Goal: Task Accomplishment & Management: Complete application form

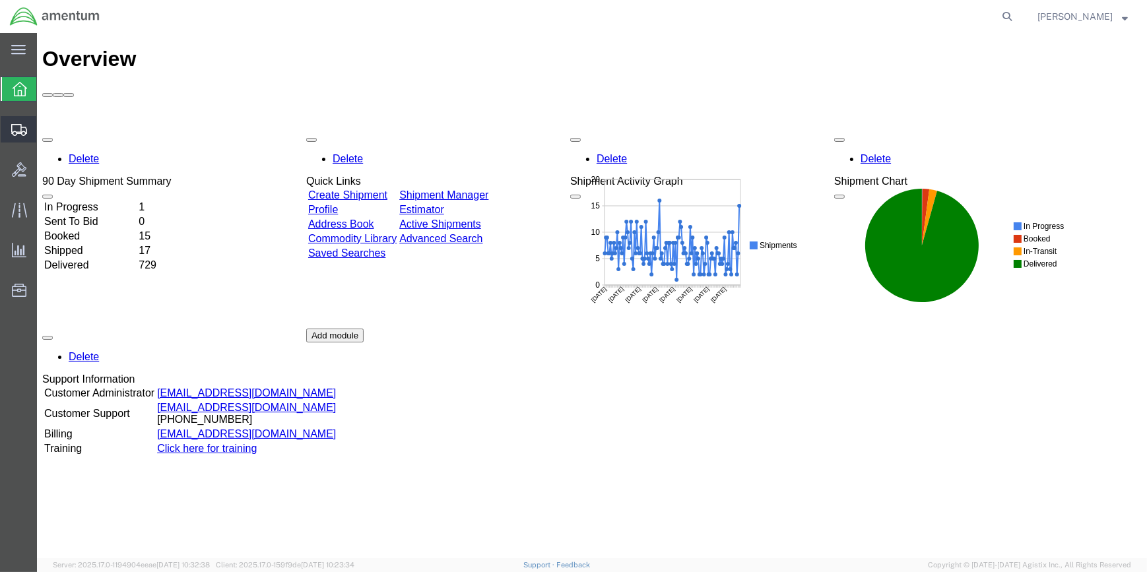
click at [0, 0] on span "Create Shipment" at bounding box center [0, 0] width 0 height 0
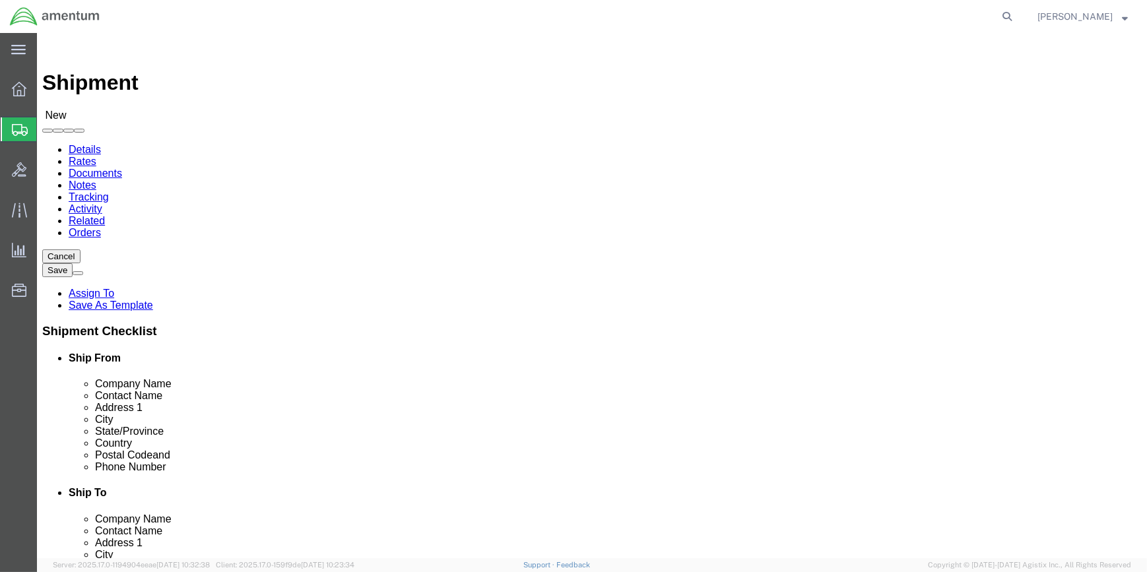
select select
type input "WSA"
select select "49914"
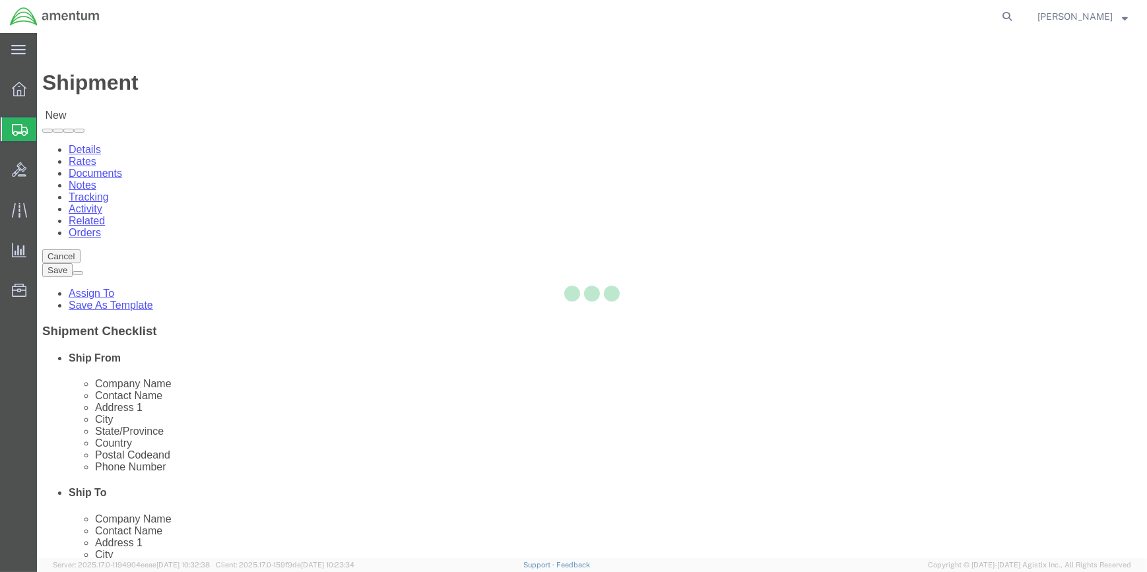
select select "[GEOGRAPHIC_DATA]"
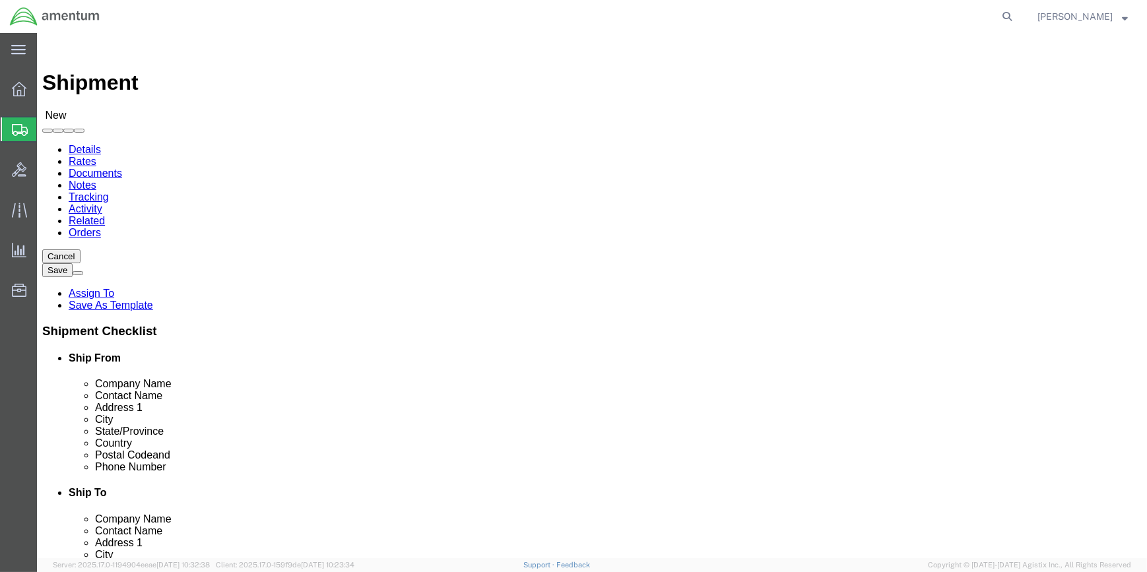
drag, startPoint x: 234, startPoint y: 271, endPoint x: 141, endPoint y: 265, distance: 93.9
click div "Contact Name"
type input "[PERSON_NAME]"
drag, startPoint x: 240, startPoint y: 448, endPoint x: 238, endPoint y: 438, distance: 10.1
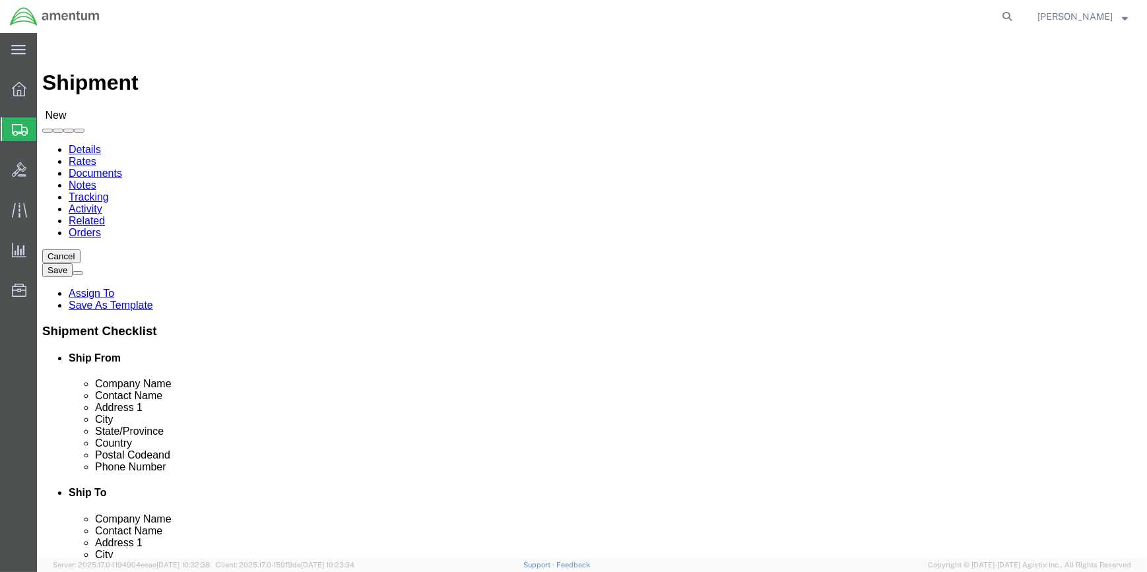
click input "text"
type input "[PHONE_NUMBER]"
drag, startPoint x: 239, startPoint y: 471, endPoint x: 253, endPoint y: 469, distance: 14.7
click input "text"
type input "[PERSON_NAME][EMAIL_ADDRESS][PERSON_NAME][DOMAIN_NAME]"
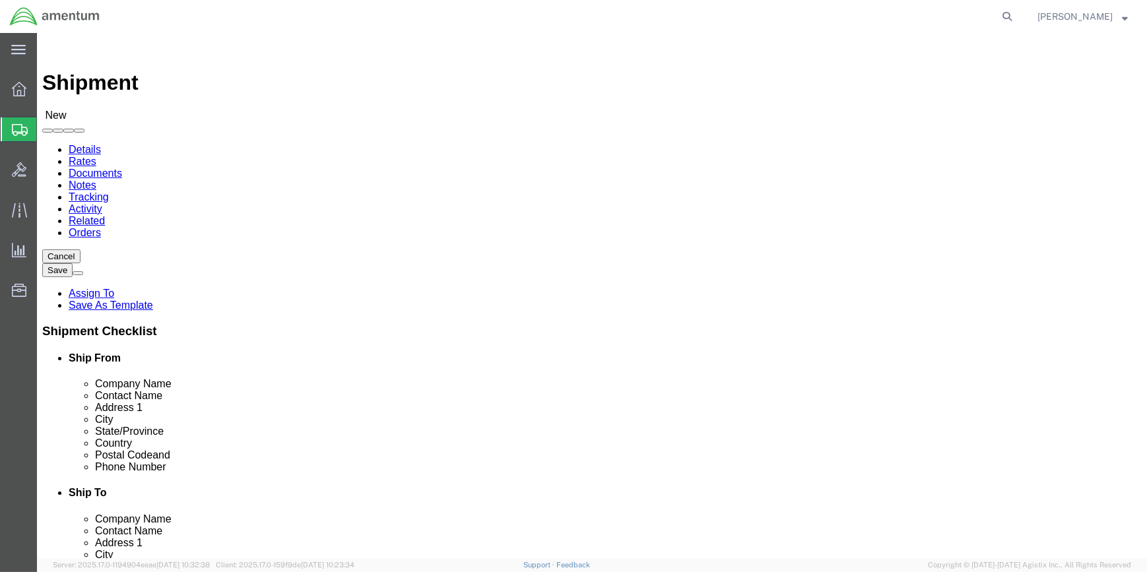
type input "EMI"
select select "49931"
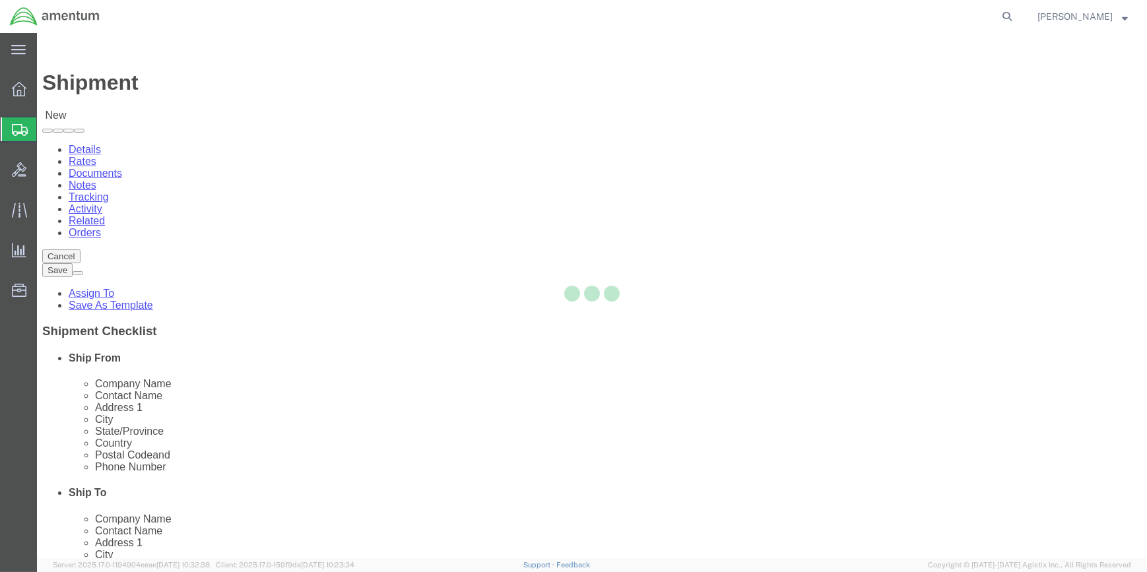
select select "FL"
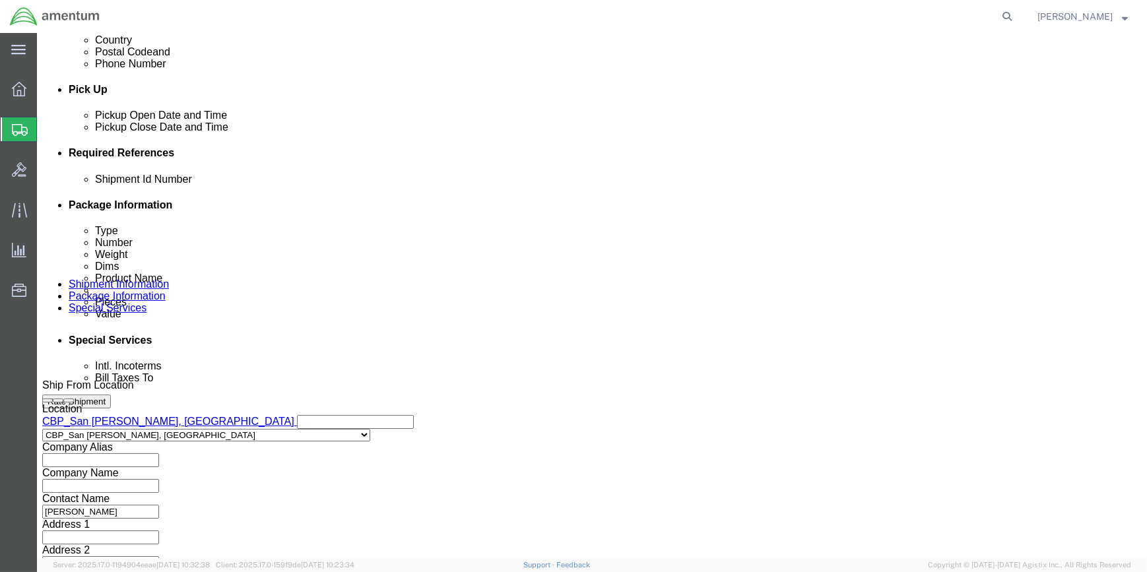
scroll to position [540, 0]
click button "Add reference"
click select "Select Account Type Activity ID Airline Appointment Number ASN Batch Request # …"
select select "CUSTREF"
click select "Select Account Type Activity ID Airline Appointment Number ASN Batch Request # …"
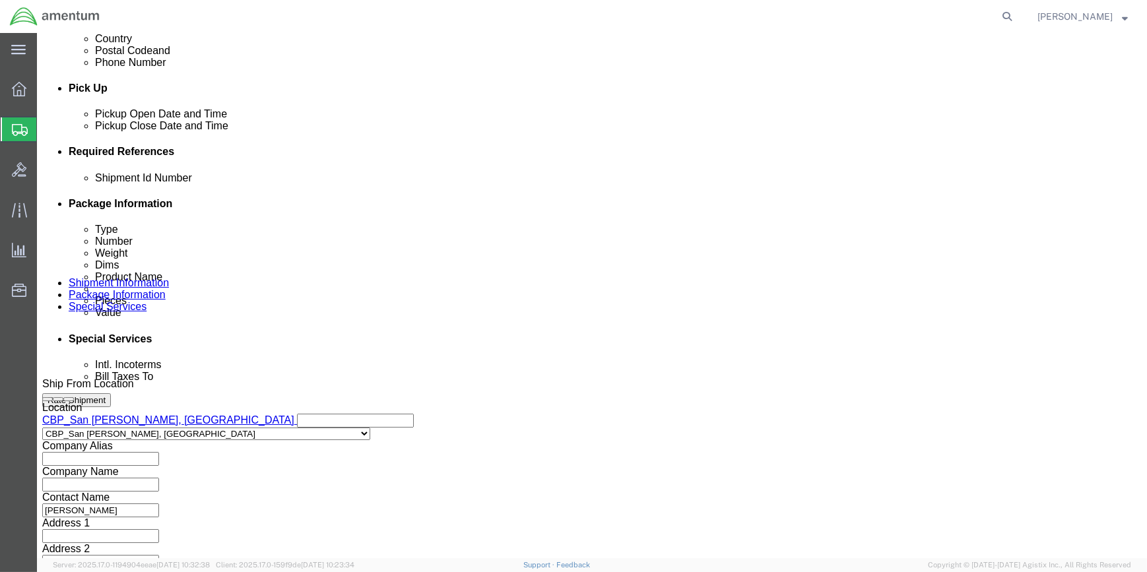
click input "text"
type input "95044"
click button "Add reference"
click select "Select Account Type Activity ID Airline Appointment Number ASN Batch Request # …"
select select "DEPT"
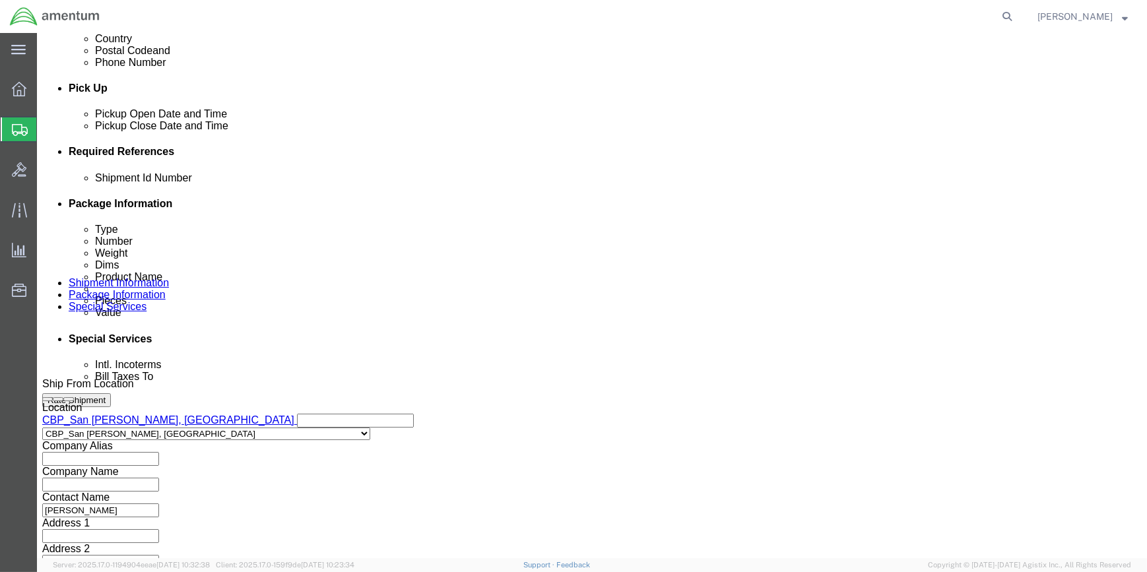
click select "Select Account Type Activity ID Airline Appointment Number ASN Batch Request # …"
click input "text"
type input "CBP"
drag, startPoint x: 778, startPoint y: 229, endPoint x: 601, endPoint y: 240, distance: 177.2
click button "Add reference"
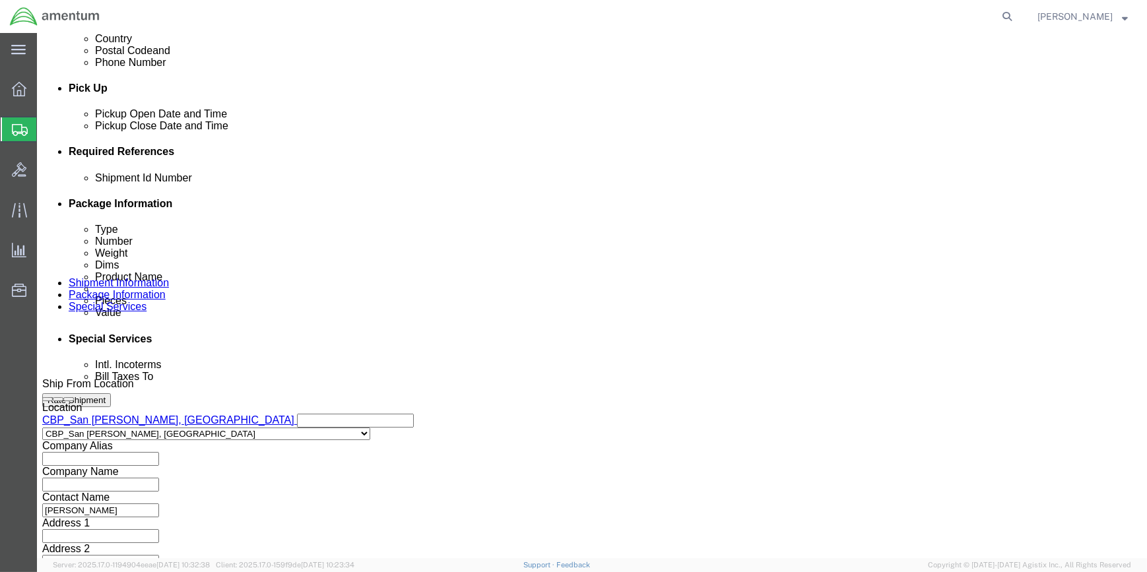
click select "Select Account Type Activity ID Airline Appointment Number ASN Batch Request # …"
select select "PROJNUM"
click select "Select Account Type Activity ID Airline Appointment Number ASN Batch Request # …"
drag, startPoint x: 225, startPoint y: 293, endPoint x: 228, endPoint y: 285, distance: 8.3
click input "text"
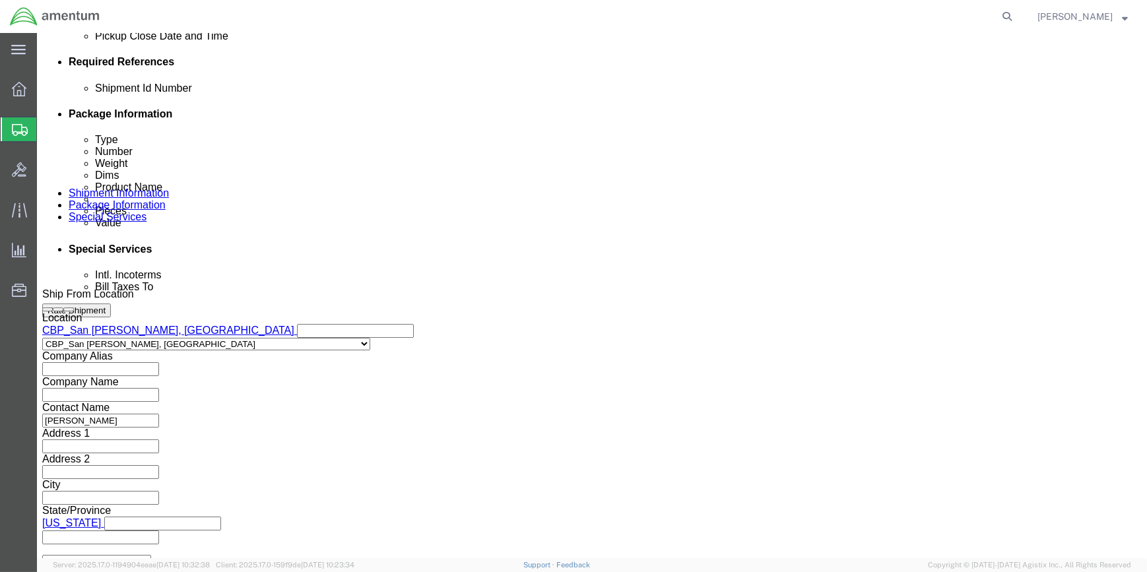
scroll to position [632, 0]
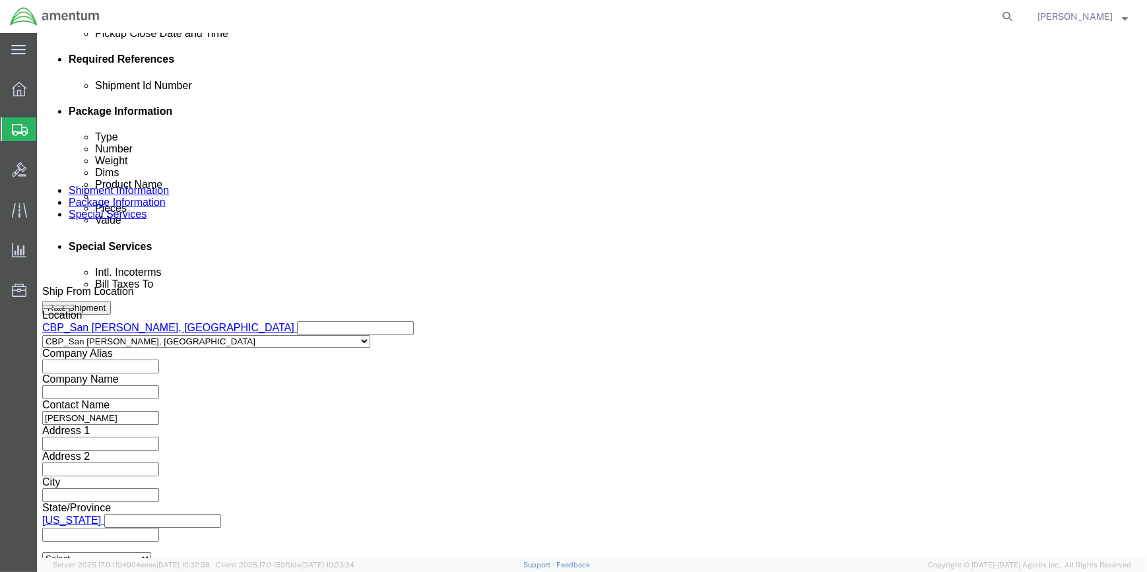
type input "6118.03.03.2219.000.WSA.0000"
click button "Continue"
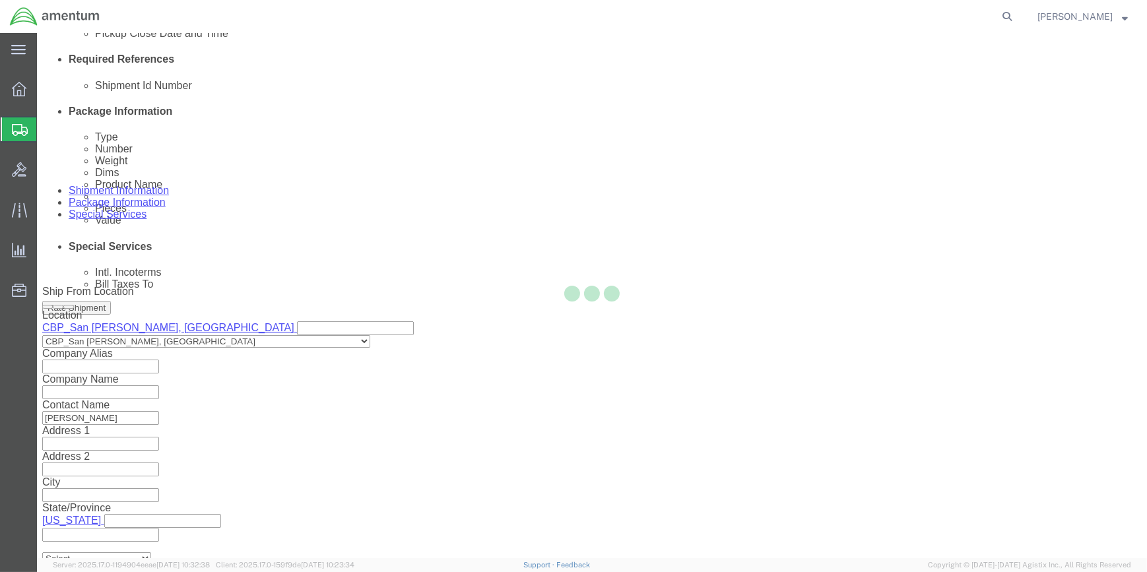
scroll to position [0, 0]
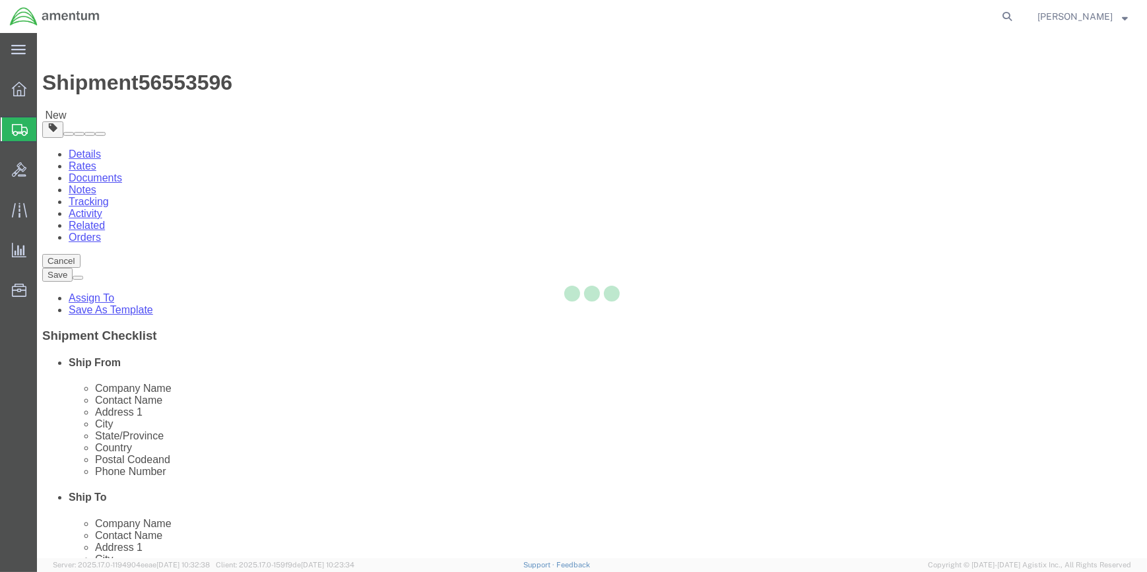
select select "CBOX"
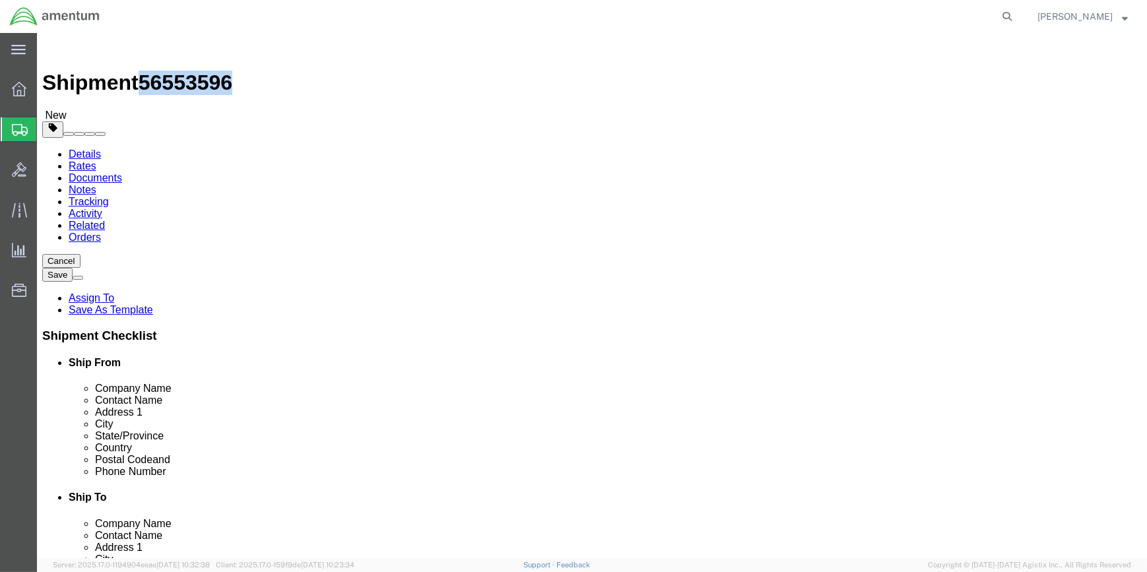
drag, startPoint x: 111, startPoint y: 13, endPoint x: 180, endPoint y: 18, distance: 68.8
click span "56553596"
drag, startPoint x: 175, startPoint y: 18, endPoint x: 168, endPoint y: 18, distance: 7.3
copy span "56553596"
drag, startPoint x: 60, startPoint y: 81, endPoint x: 173, endPoint y: 128, distance: 122.2
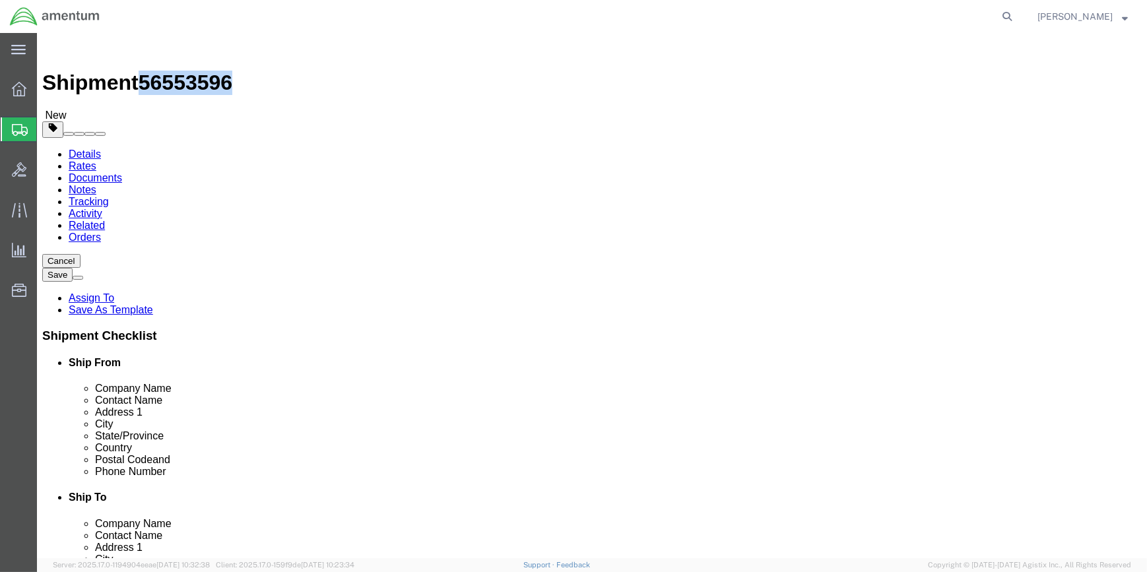
click icon
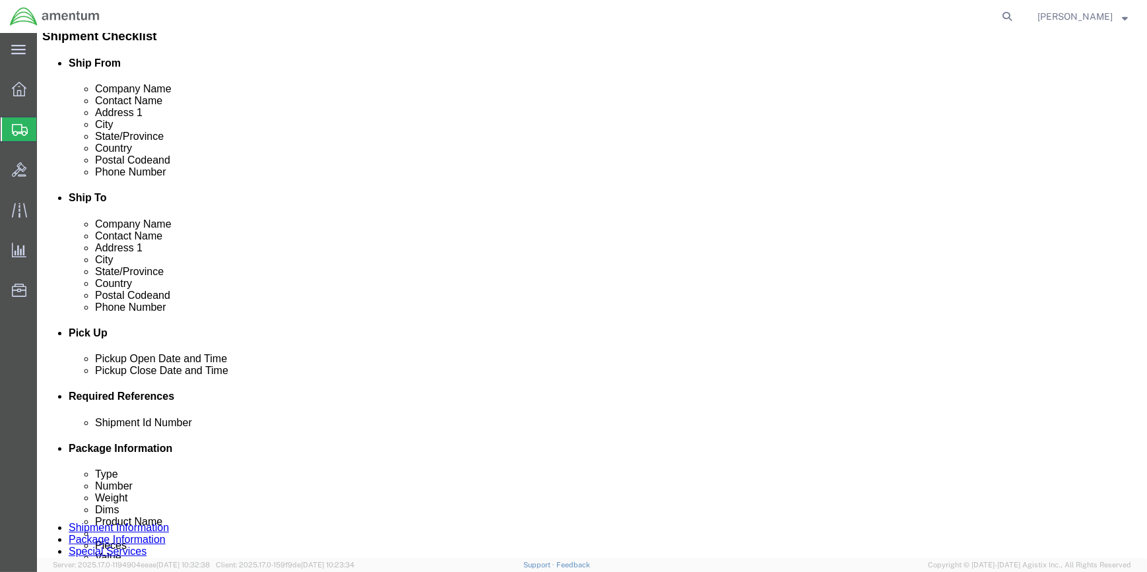
scroll to position [480, 0]
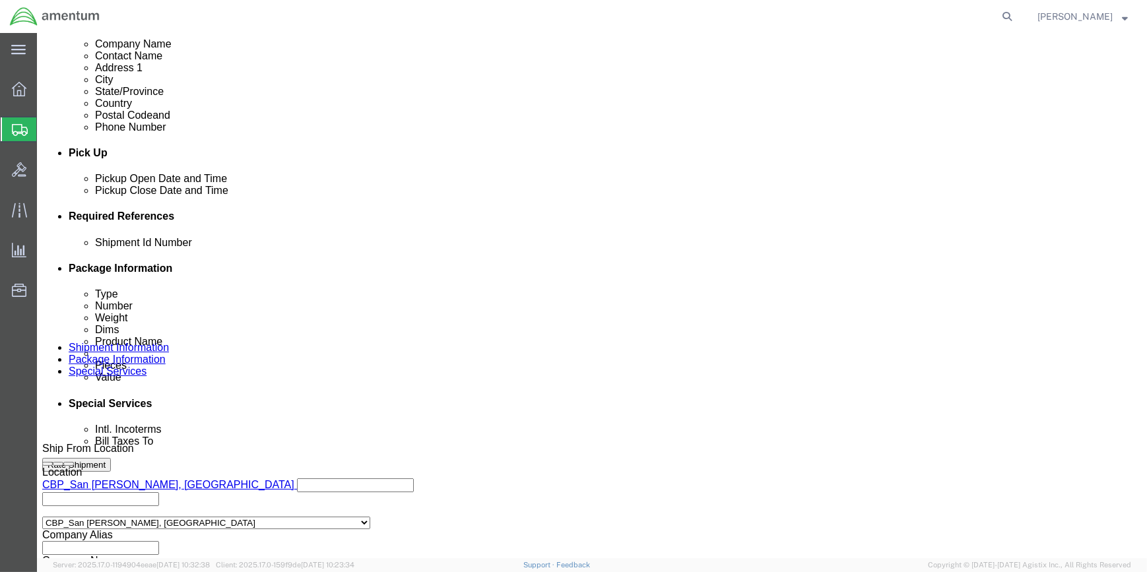
click input "text"
paste input "56553596"
type input "56553596"
click div "References Add reference Shipment Id Number 56553596 Select Account Type Activi…"
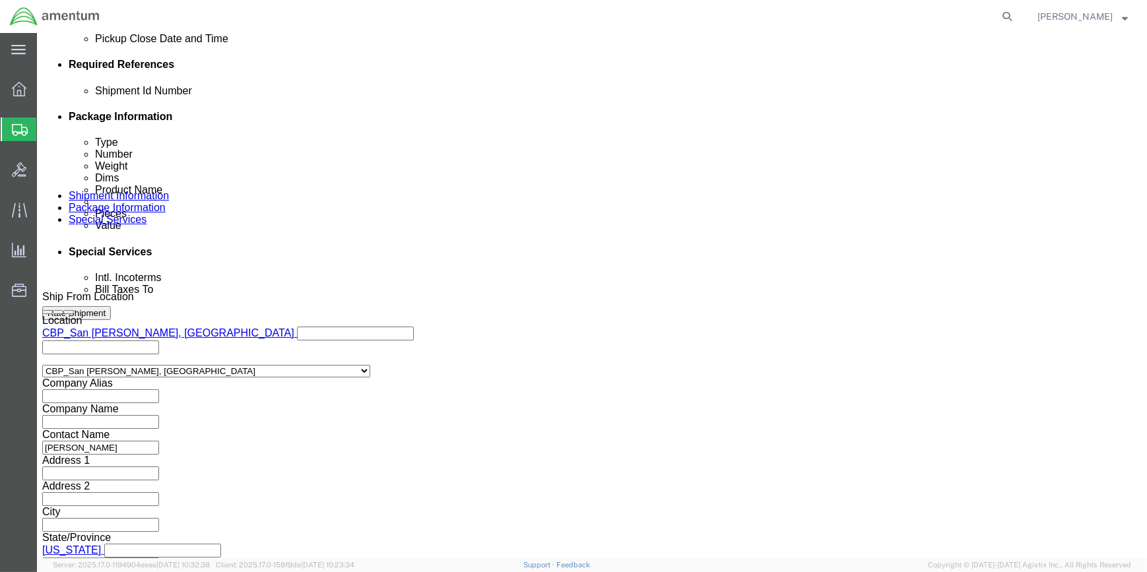
scroll to position [632, 0]
click select "Select Account Type Activity ID Airline Appointment Number ASN Batch Request # …"
drag, startPoint x: 422, startPoint y: 271, endPoint x: 449, endPoint y: 231, distance: 48.3
click div "Shipping Mode (Optional)"
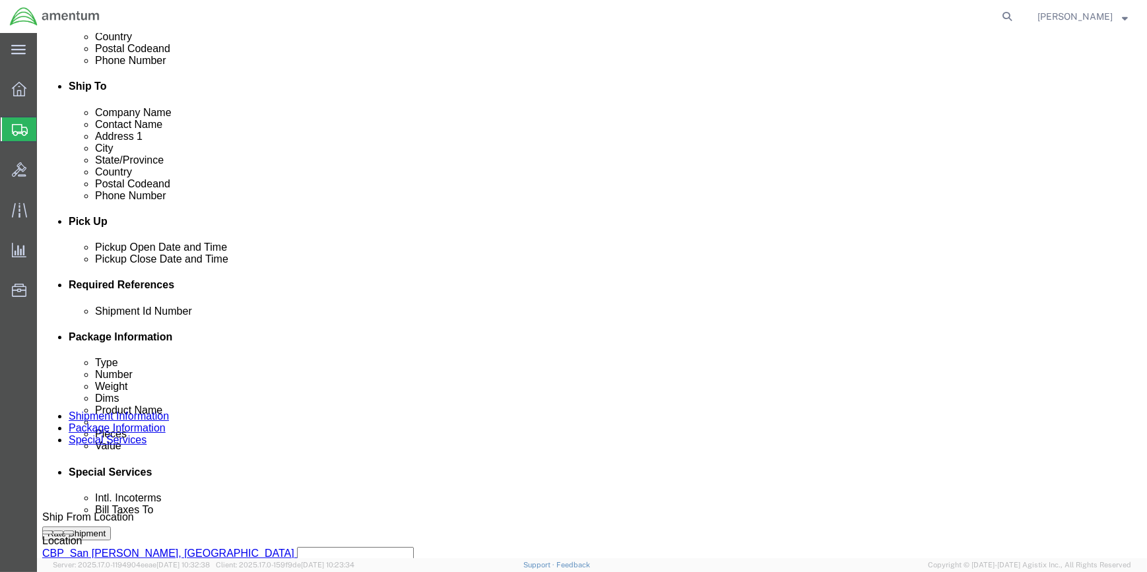
scroll to position [600, 0]
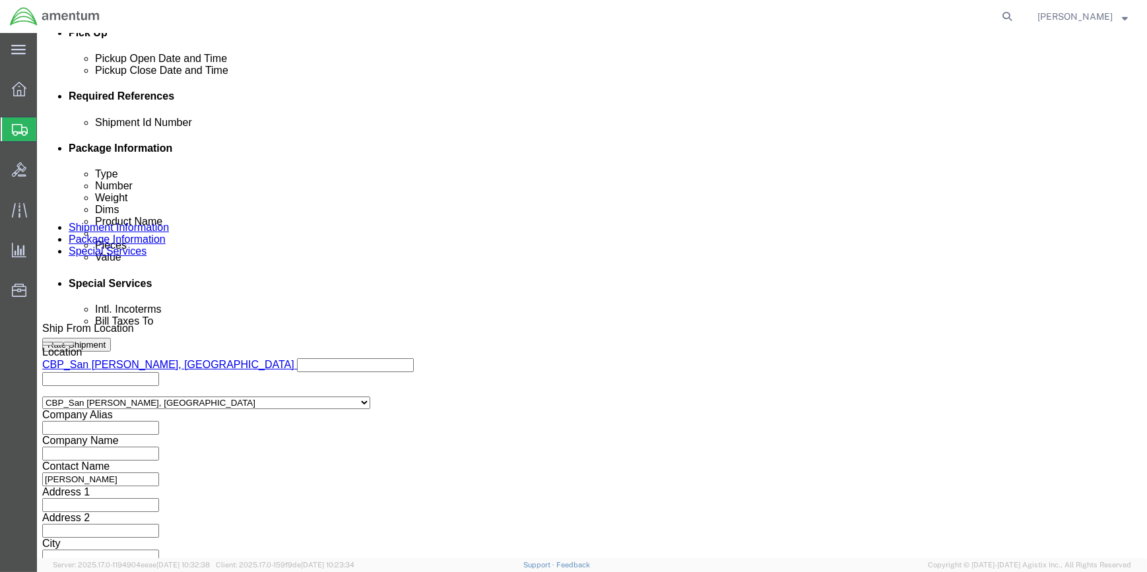
click button "Continue"
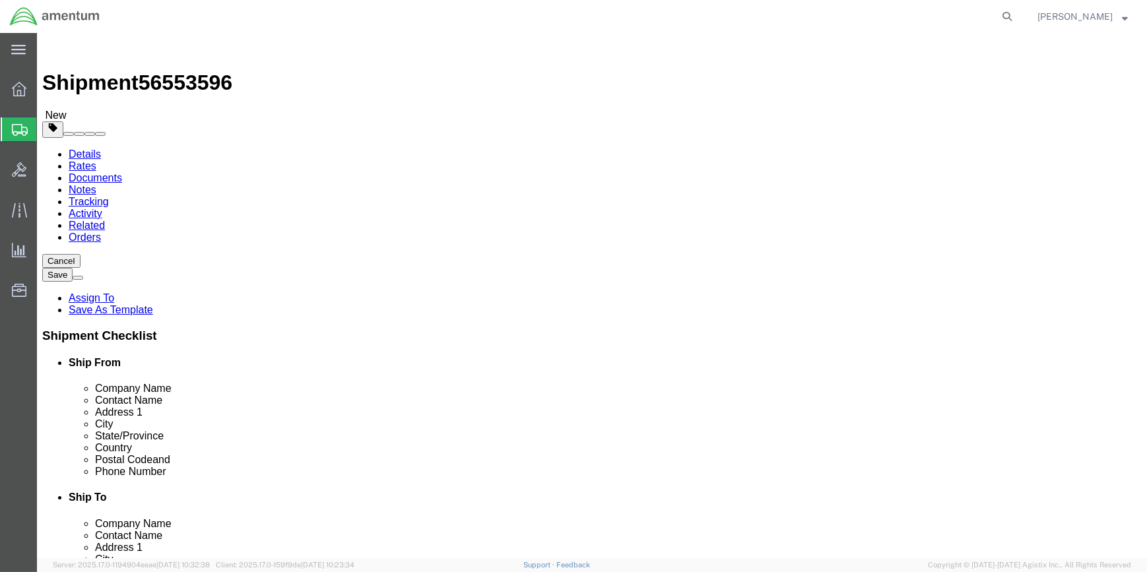
drag, startPoint x: 203, startPoint y: 291, endPoint x: 313, endPoint y: 286, distance: 110.3
click div "Length x Width x Height Select cm ft in"
type input "20"
type input "18"
type input "12"
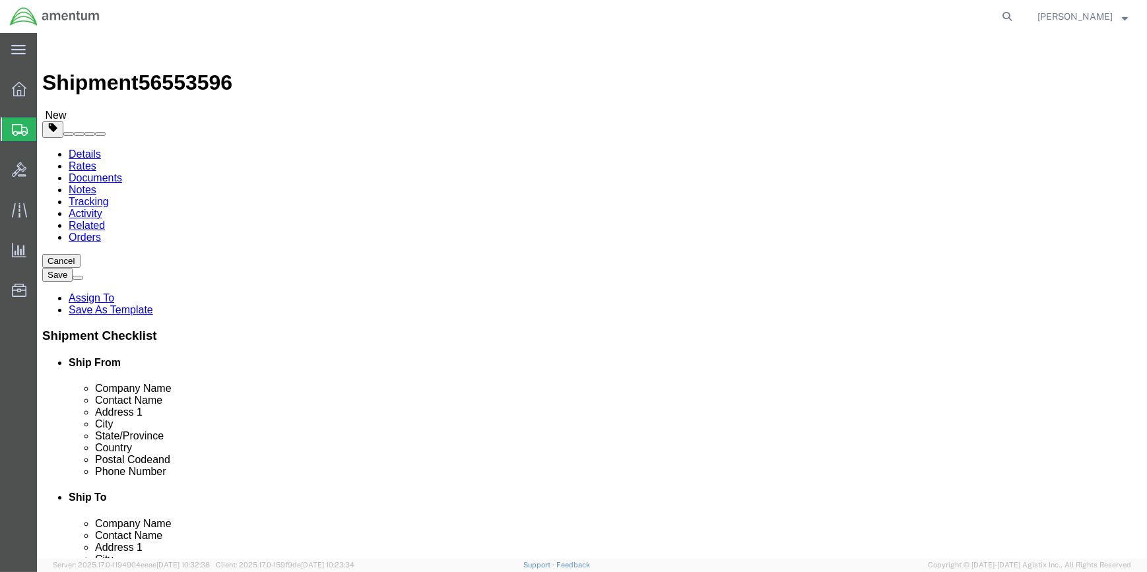
click input "0.00"
type input "0"
type input "42.5"
click span
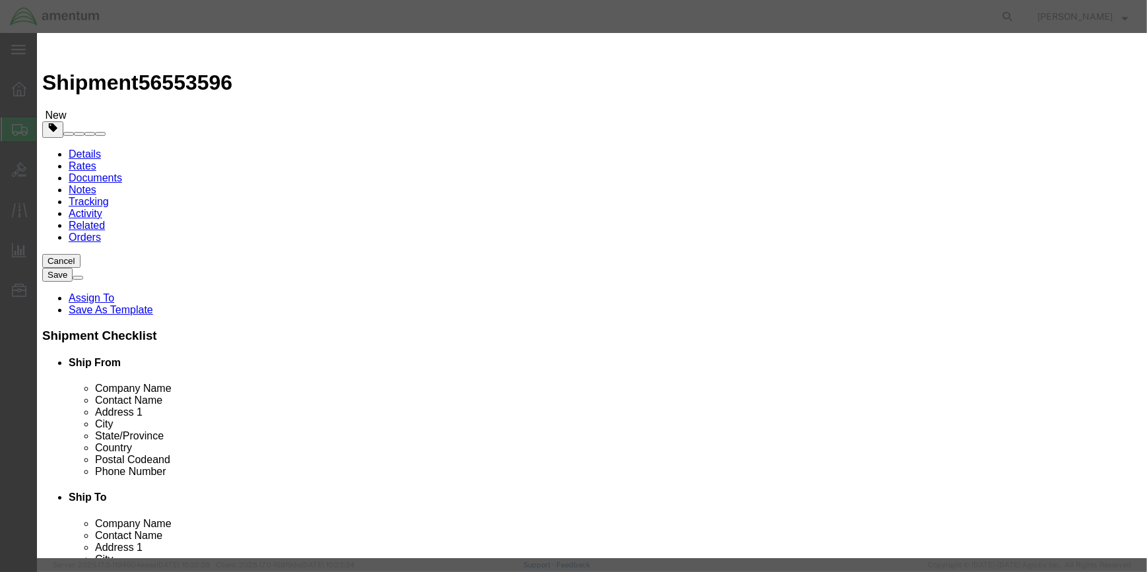
click input "text"
type input "LIFE RAFT"
type input "1"
type input "25"
select select "USD"
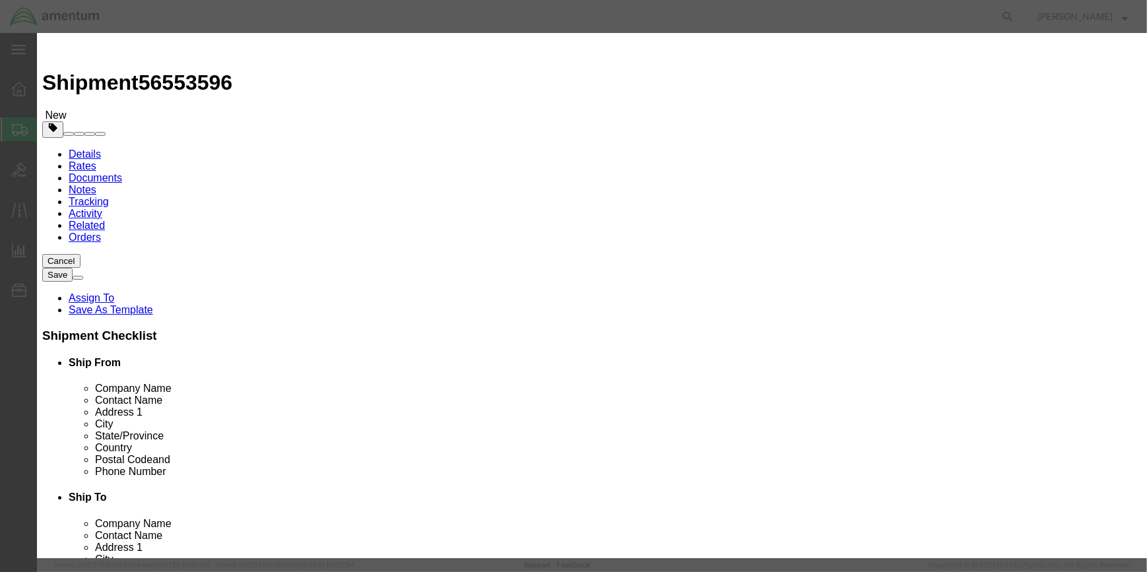
click input "text"
type input "TAN04001"
drag, startPoint x: 328, startPoint y: 376, endPoint x: 369, endPoint y: 367, distance: 41.8
click input "checkbox"
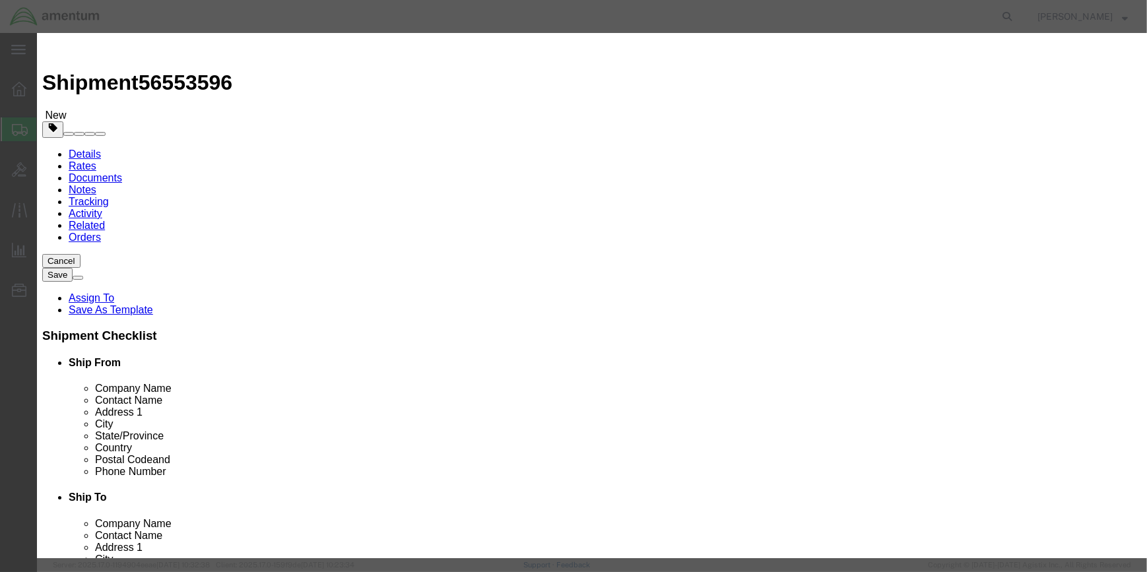
checkbox input "true"
drag, startPoint x: 412, startPoint y: 292, endPoint x: 420, endPoint y: 285, distance: 11.2
click input "text"
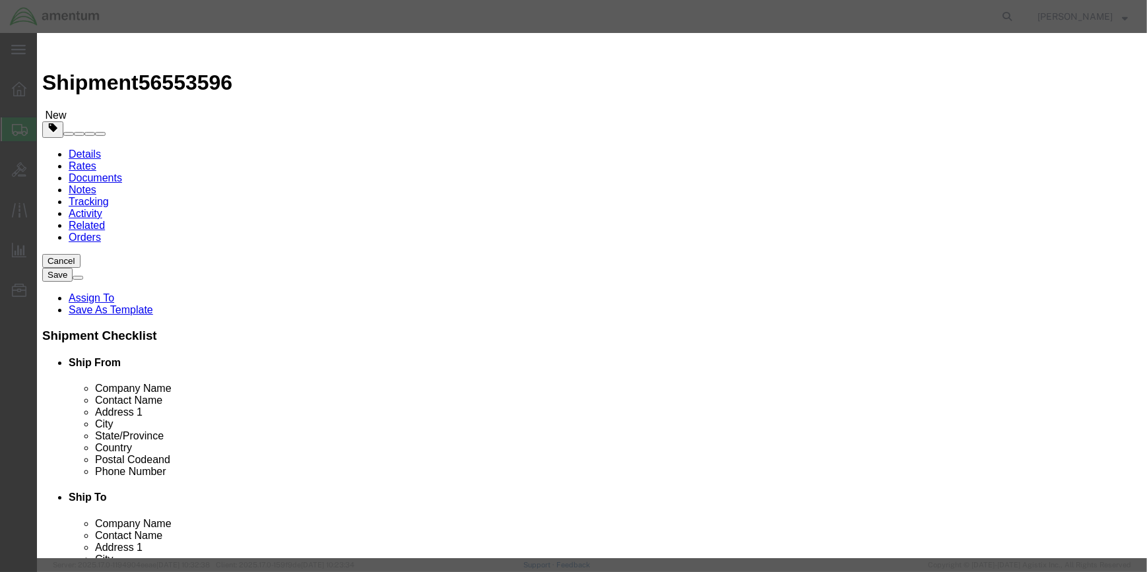
type input "LIFE-SAVING APPLIANCES, SELF-INFLATING"
click input "text"
type input "2990"
click select "Select 1 Explosive 1.1 Explosive 1.2 Explosive 1.3 Explosive 1.4 Explosive 1.5 …"
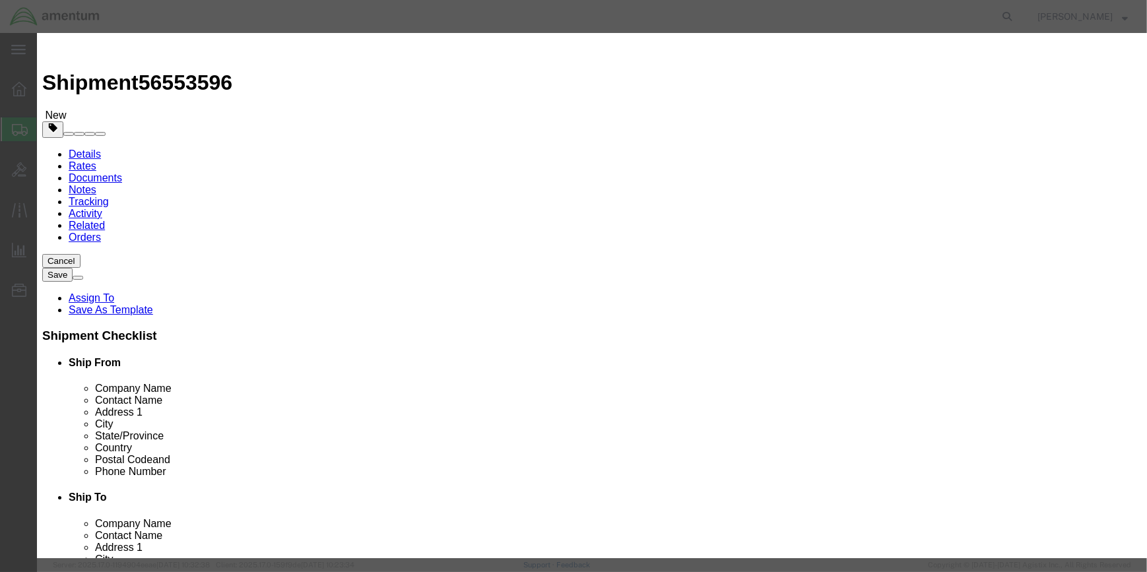
select select "9 Miscellaneous"
click select "Select 1 Explosive 1.1 Explosive 1.2 Explosive 1.3 Explosive 1.4 Explosive 1.5 …"
drag, startPoint x: 417, startPoint y: 319, endPoint x: 418, endPoint y: 312, distance: 7.3
click select "Select 1 - Drums 2 - Reserved 3 - Jerricans 4 - Boxes 5 - Bags 6 - Composite Pa…"
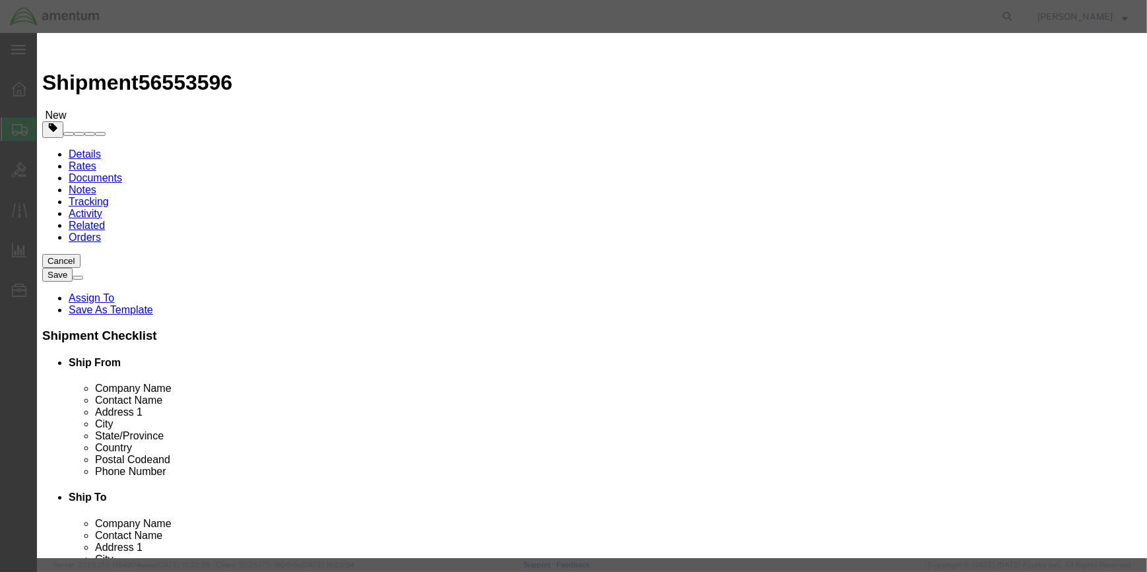
select select "BOXES"
click select "Select 1 - Drums 2 - Reserved 3 - Jerricans 4 - Boxes 5 - Bags 6 - Composite Pa…"
click select "Container Material A - Steel (all types and surface treatments) B - Aluminum C …"
select select "FIBERBOARD"
click select "Container Material A - Steel (all types and surface treatments) B - Aluminum C …"
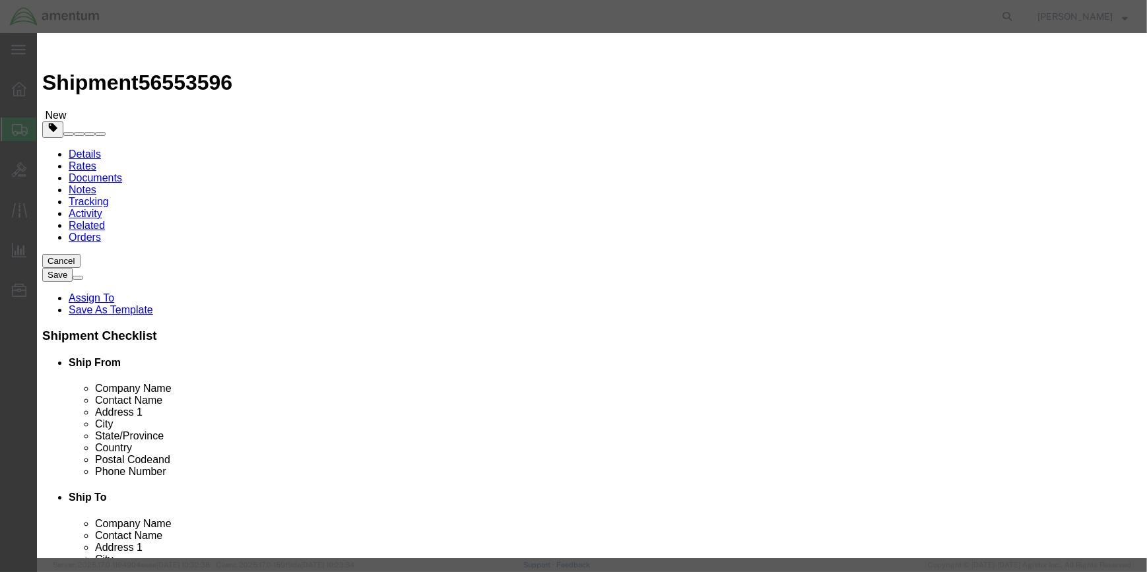
drag, startPoint x: 385, startPoint y: 346, endPoint x: 564, endPoint y: 364, distance: 179.1
click input "text"
type input "2990"
drag, startPoint x: 405, startPoint y: 396, endPoint x: 418, endPoint y: 396, distance: 12.5
click input "text"
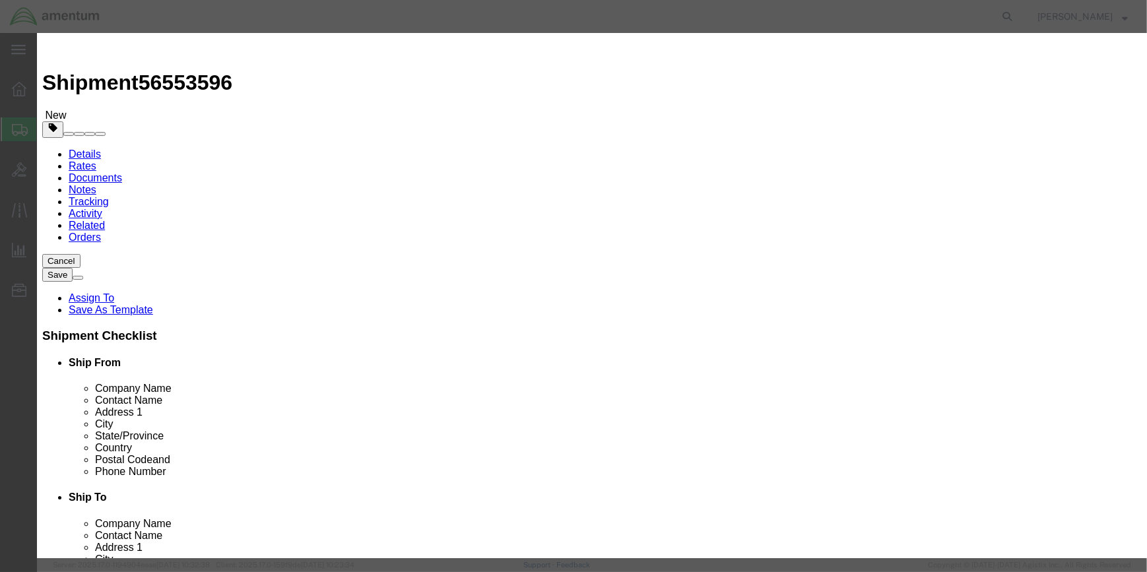
type input "15.9"
click select "Select curies gallons kgs lbs liters milliliters"
select select "KGS"
click select "Select curies gallons kgs lbs liters milliliters"
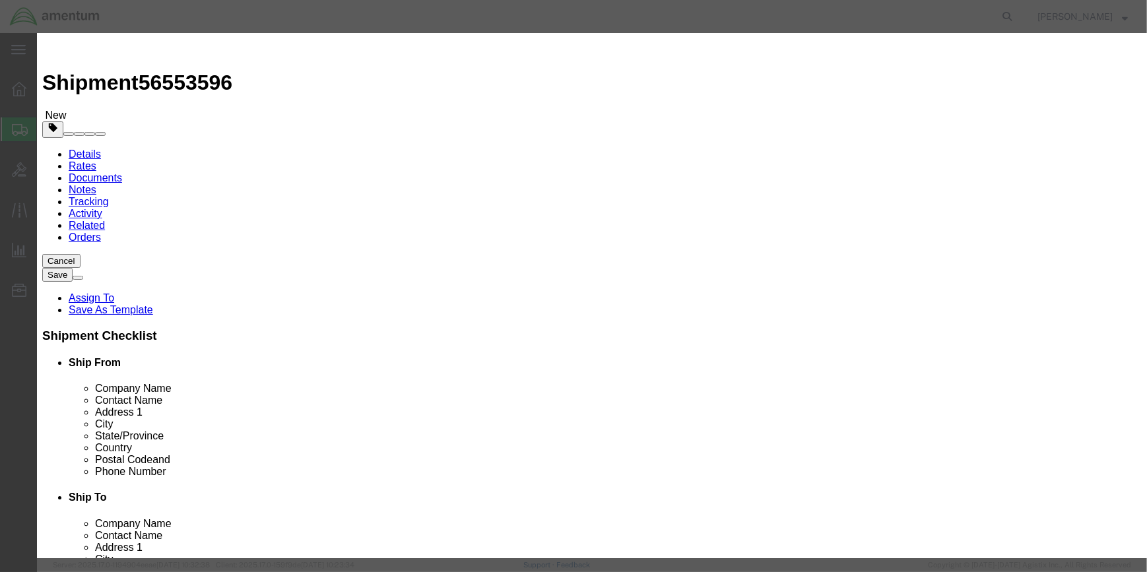
click input "2990"
type input "2"
type input "955"
click input "text"
type input "CHEMTREC"
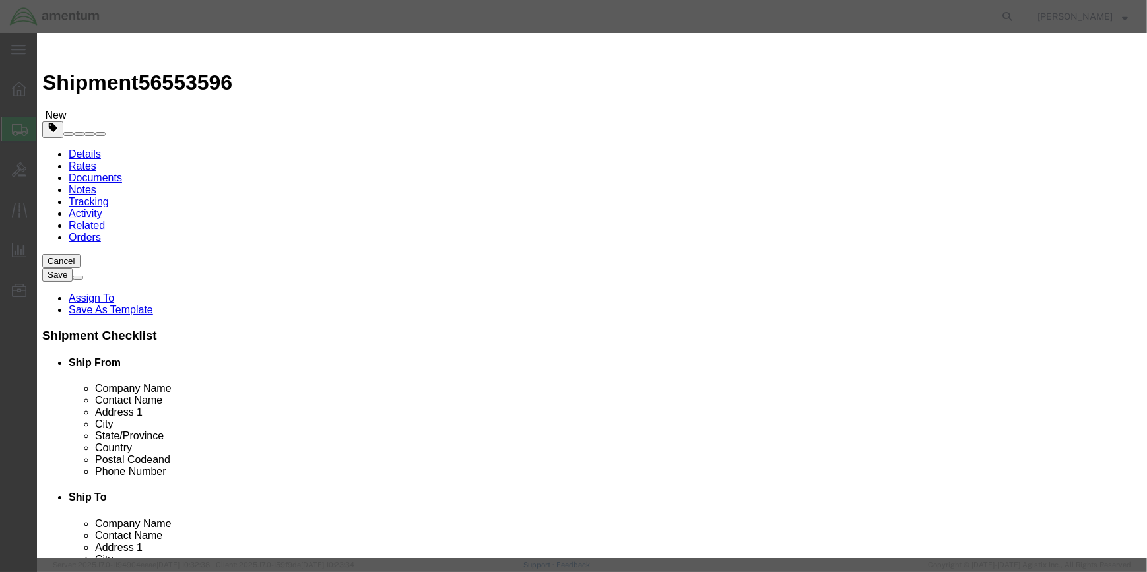
type input "CCN 216832"
click input "text"
type input "[PHONE_NUMBER]"
click label
click input "checkbox"
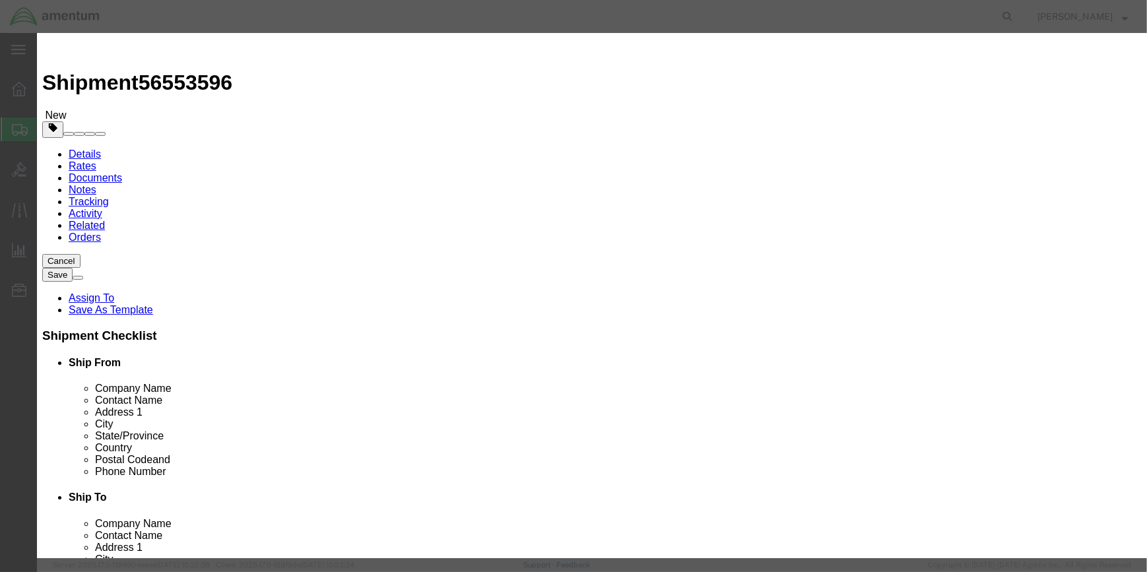
click input "checkbox"
checkbox input "false"
drag, startPoint x: 842, startPoint y: 455, endPoint x: 834, endPoint y: 453, distance: 7.4
click button "Save & Close"
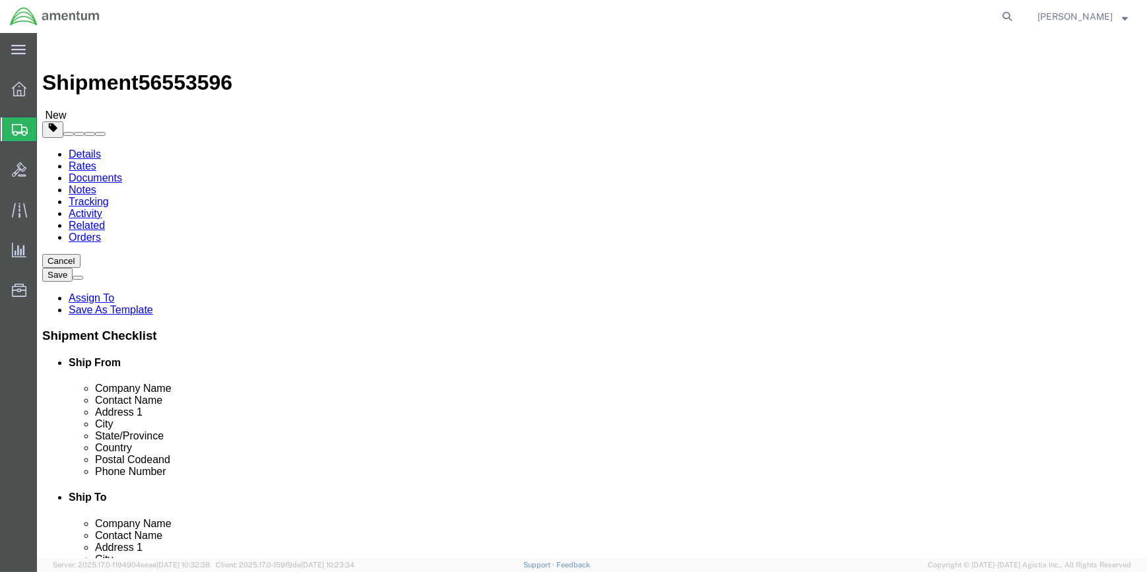
click button "Rate Shipment"
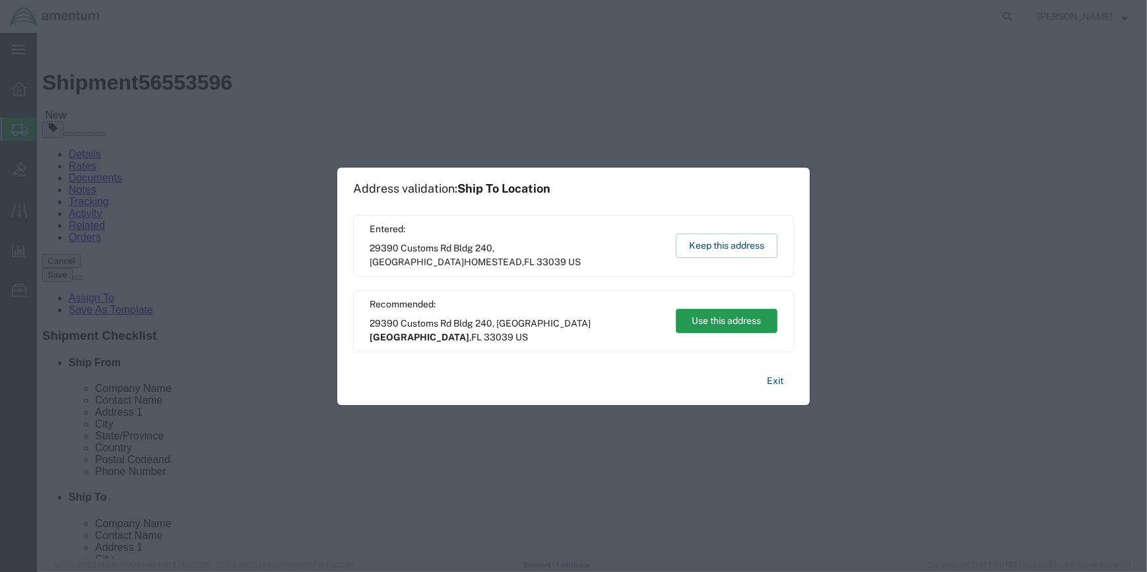
click at [725, 319] on button "Use this address" at bounding box center [727, 321] width 102 height 24
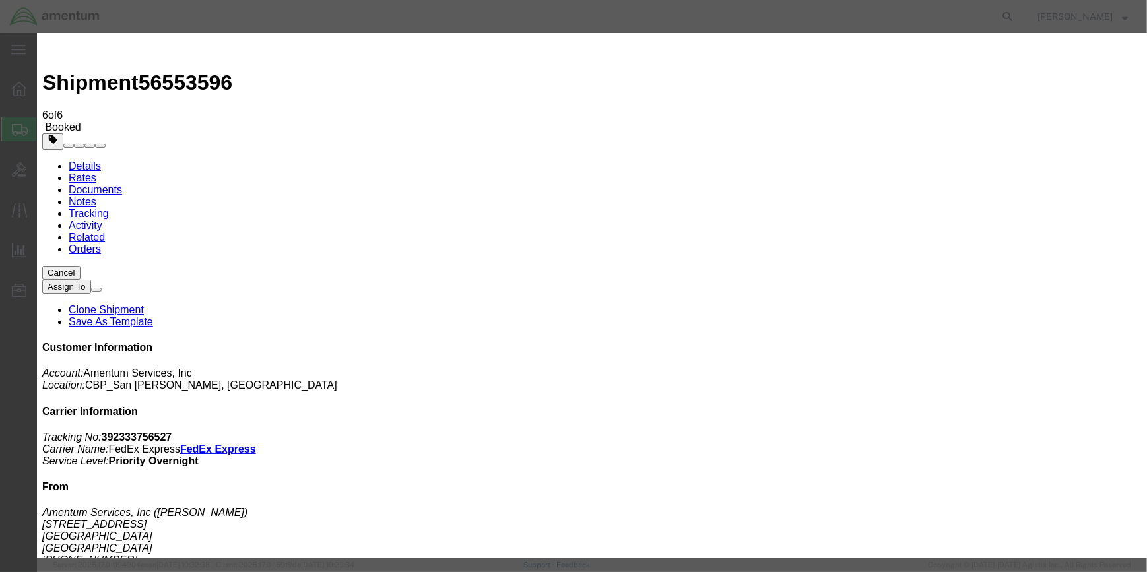
drag, startPoint x: 331, startPoint y: 136, endPoint x: 439, endPoint y: 161, distance: 111.1
type input "C:\fakepath\EMI 56553596.pdf"
drag, startPoint x: 937, startPoint y: 241, endPoint x: 929, endPoint y: 242, distance: 7.9
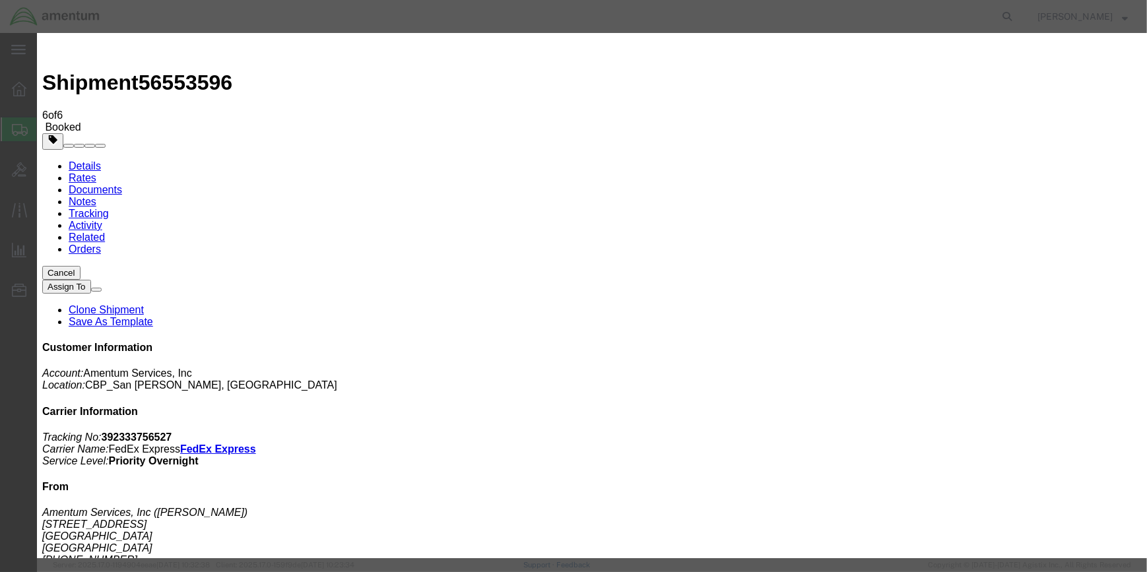
drag, startPoint x: 314, startPoint y: 132, endPoint x: 347, endPoint y: 141, distance: 34.3
type input "C:\fakepath\EMI 56553596.pdf"
select select
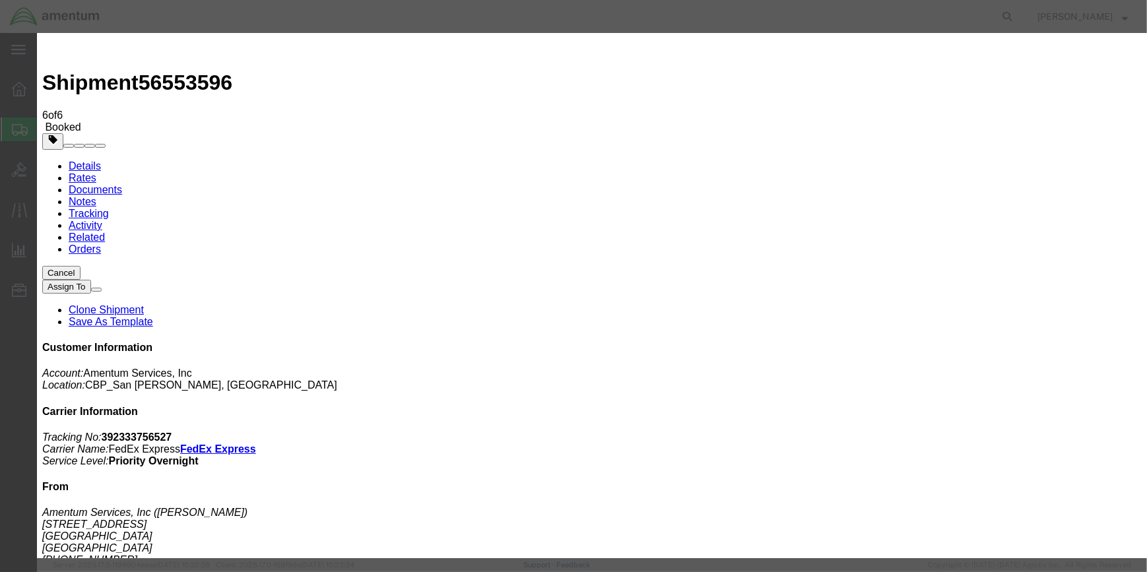
select select
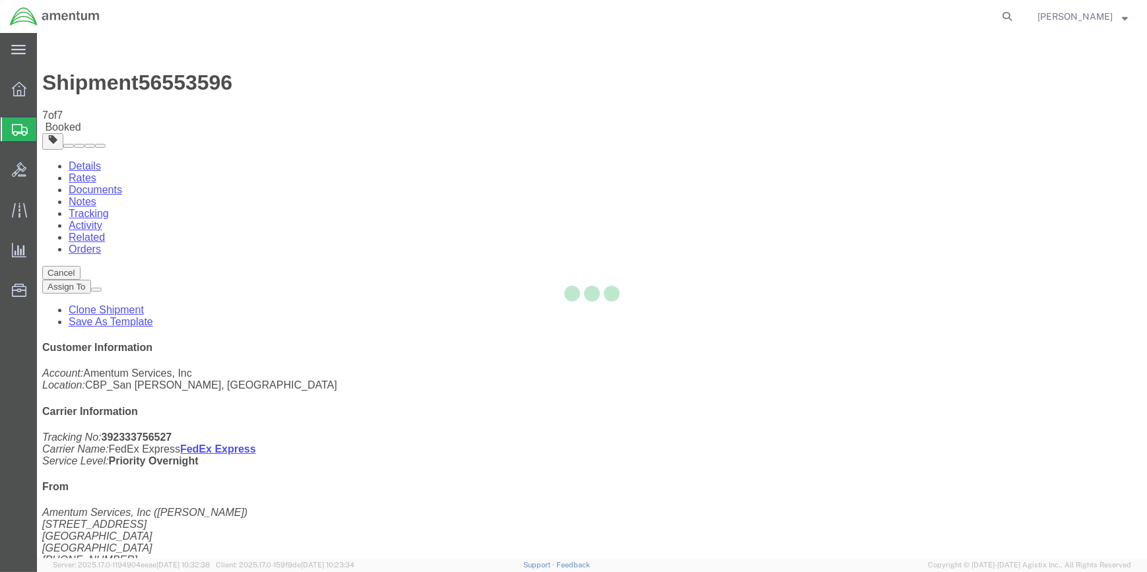
select select "49914"
select select "49931"
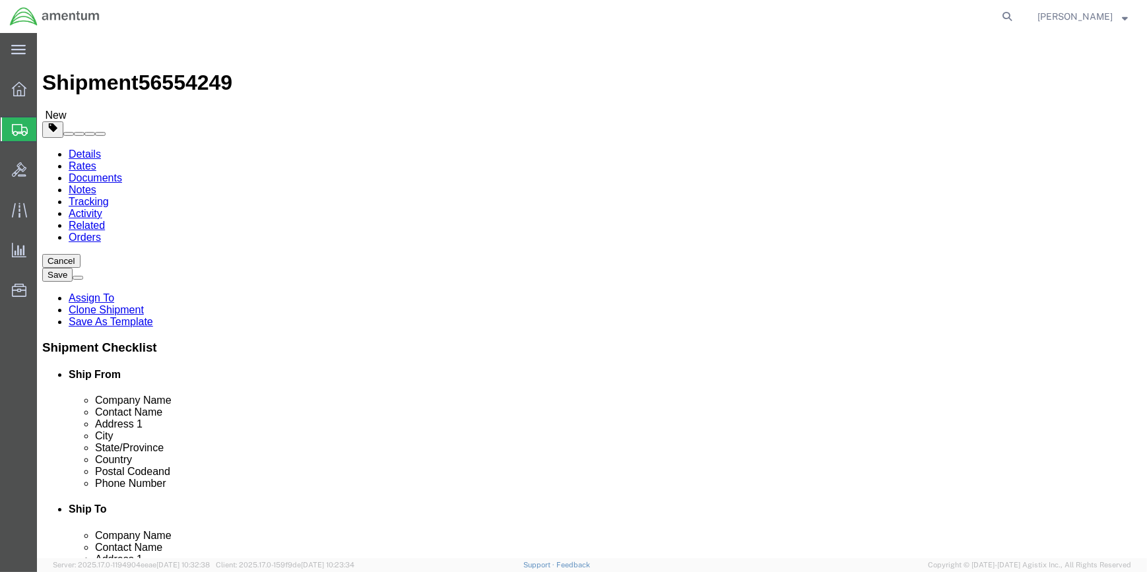
scroll to position [2494, 0]
click input "[GEOGRAPHIC_DATA]"
type input "H"
type input "[PERSON_NAME]"
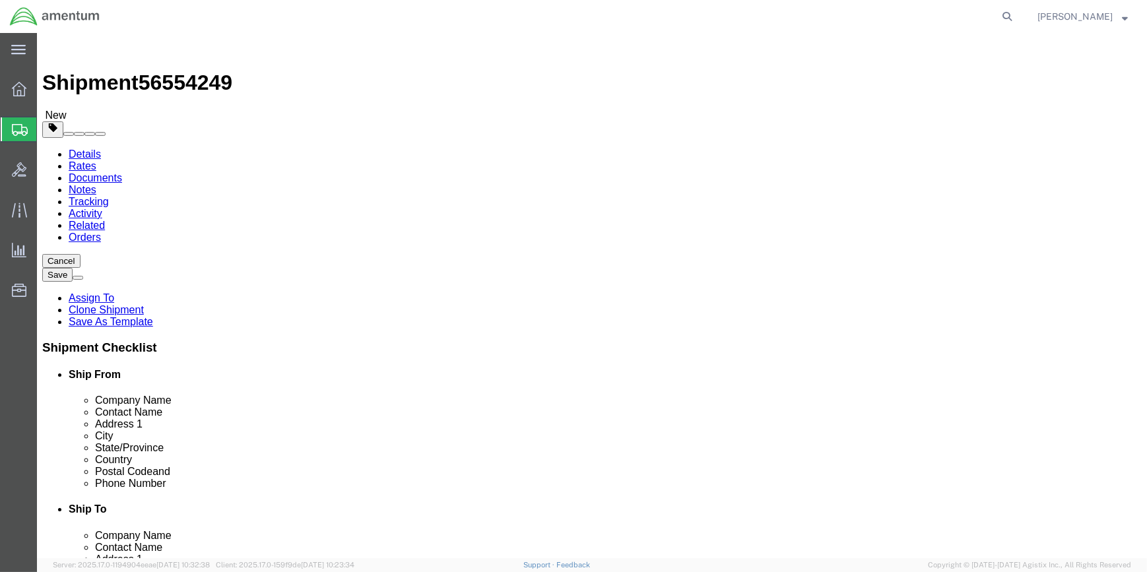
select select
click div "Ship To Location Location Select Select My Profile Location [PHONE_NUMBER] [PHO…"
click input "[PERSON_NAME]"
type input "N"
drag, startPoint x: 615, startPoint y: 271, endPoint x: 611, endPoint y: 263, distance: 8.6
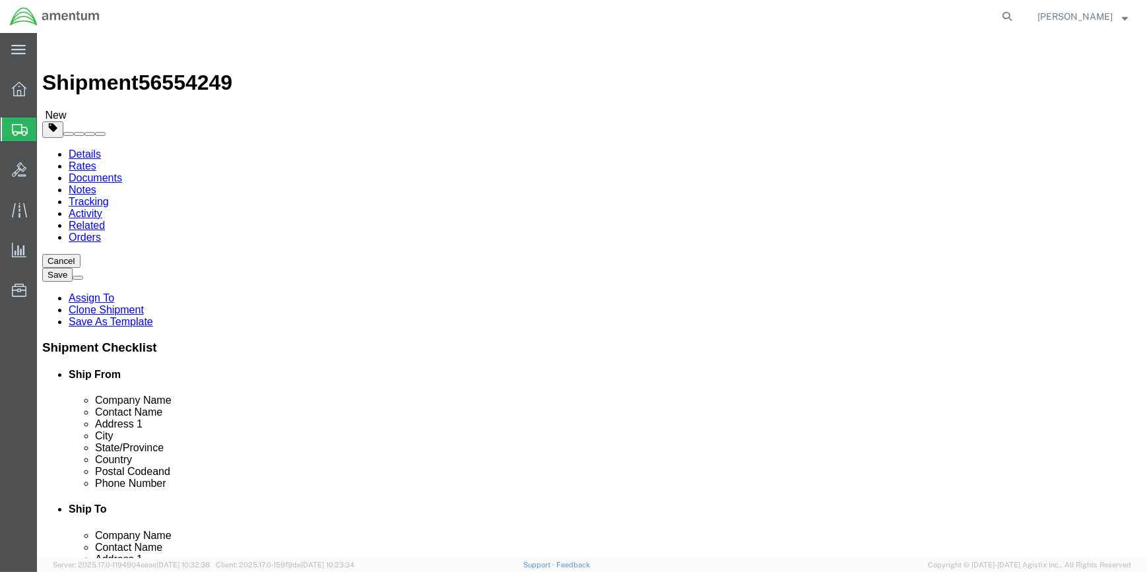
click input "text"
type input "[PERSON_NAME]"
click p "- NORTHROP GRUMMAN CBP - ([PERSON_NAME]) [STREET_ADDRESS][PERSON_NAME]"
type input "NORTHROP GRUMMAN CBP"
type input "[PERSON_NAME]"
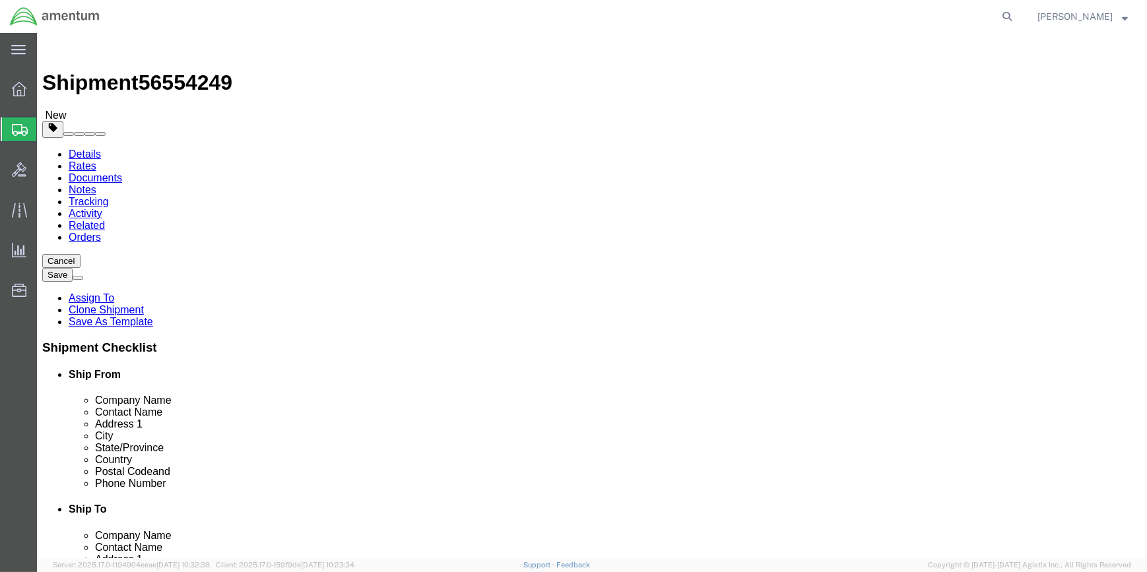
type input "[STREET_ADDRESS]"
type input "[PERSON_NAME][GEOGRAPHIC_DATA]"
type input "[GEOGRAPHIC_DATA]"
type input "32221"
checkbox input "false"
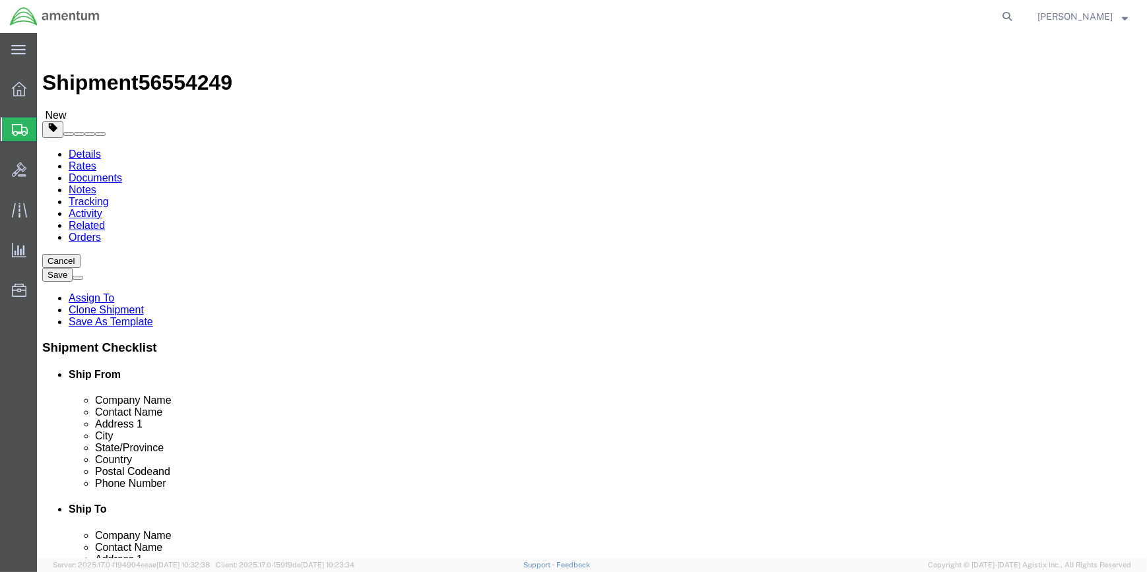
select select "FL"
type input "[PERSON_NAME]"
drag, startPoint x: 632, startPoint y: 445, endPoint x: 639, endPoint y: 443, distance: 7.5
click input "text"
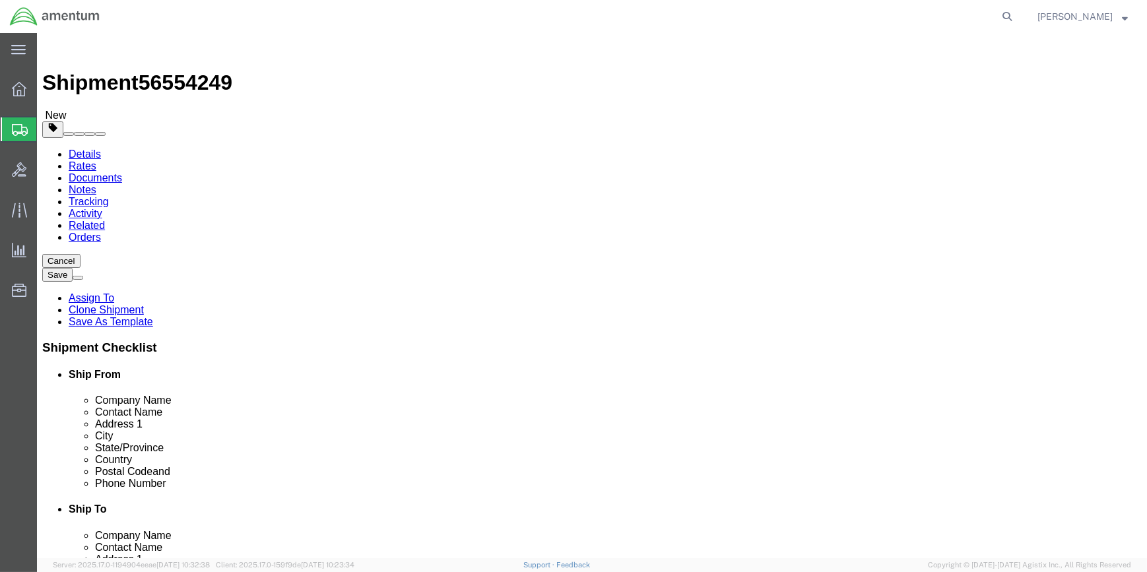
paste input "[PHONE_NUMBER]"
type input "[PHONE_NUMBER]"
drag, startPoint x: 630, startPoint y: 475, endPoint x: 587, endPoint y: 460, distance: 45.5
click input "text"
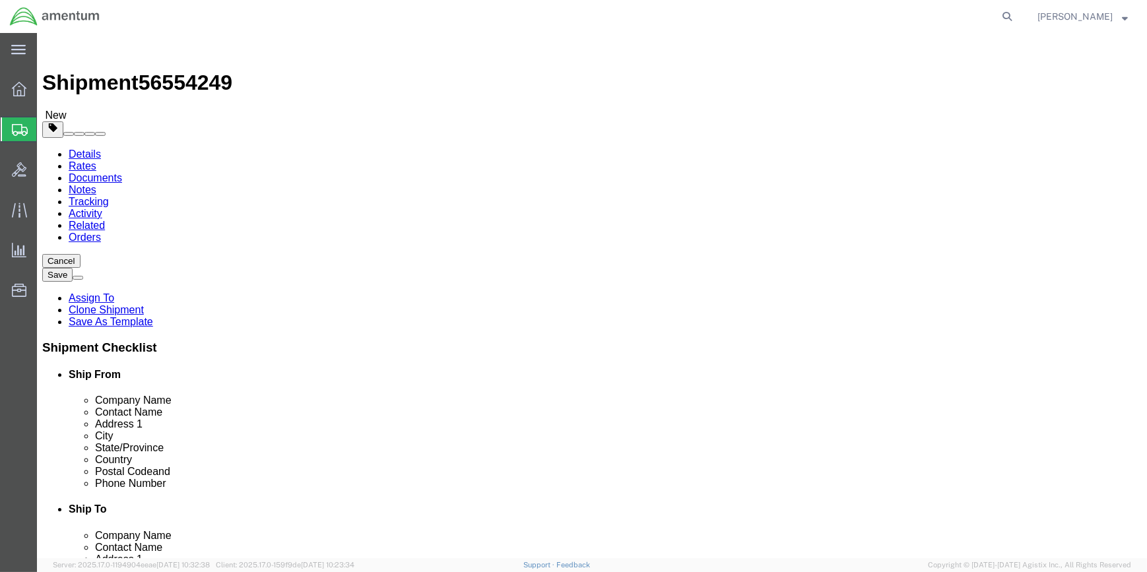
paste input "[PERSON_NAME][EMAIL_ADDRESS][DOMAIN_NAME]"
type input "[PERSON_NAME][EMAIL_ADDRESS][DOMAIN_NAME]"
click input "checkbox"
checkbox input "true"
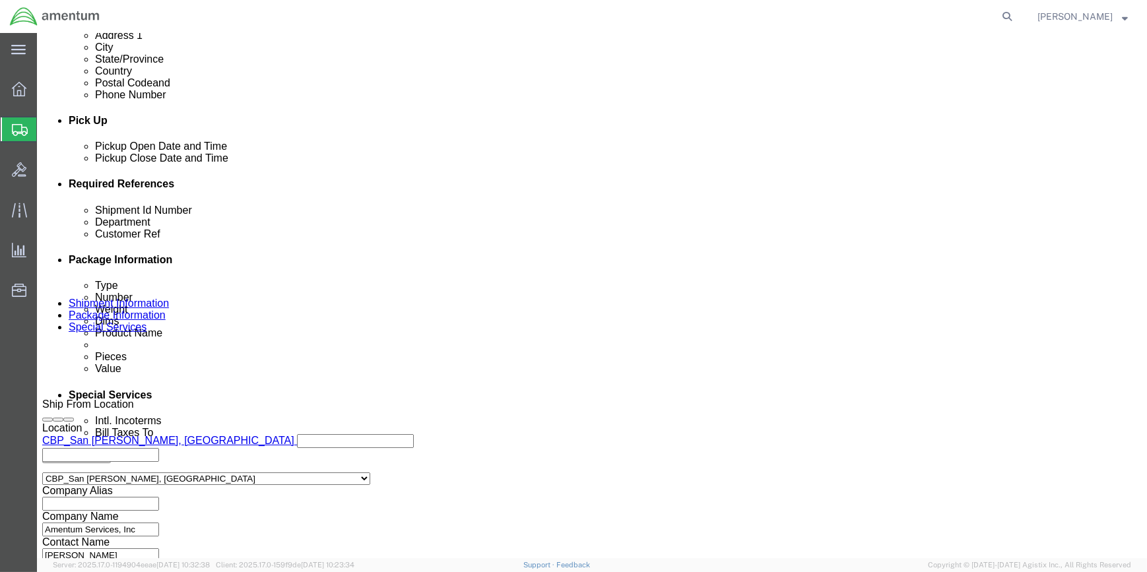
scroll to position [600, 0]
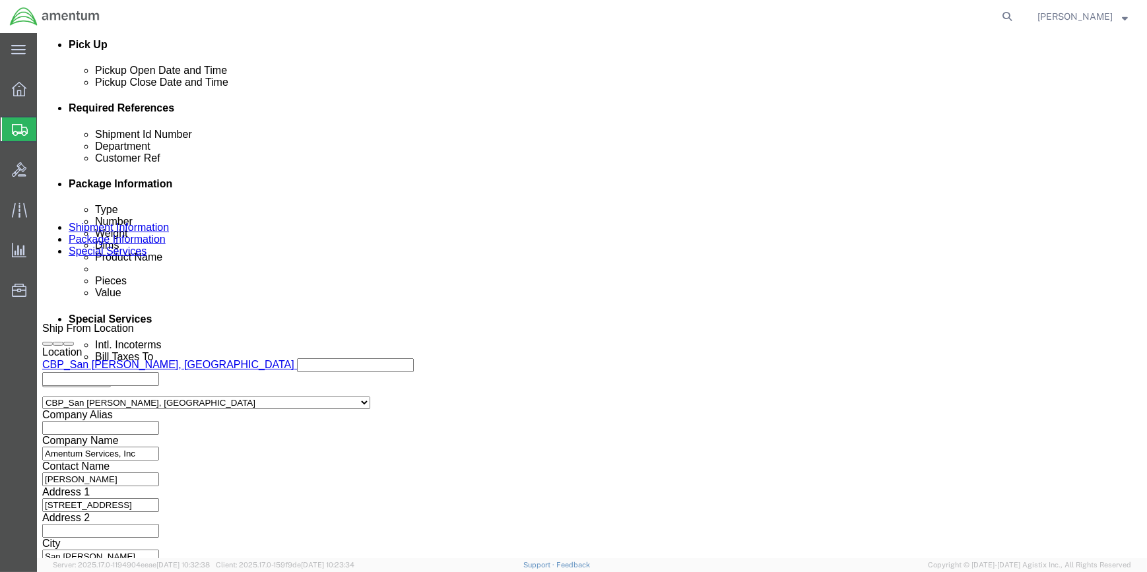
drag, startPoint x: 112, startPoint y: 13, endPoint x: 179, endPoint y: 18, distance: 67.5
click span "56554249"
copy span "56554249"
click input "56553596"
type input "5"
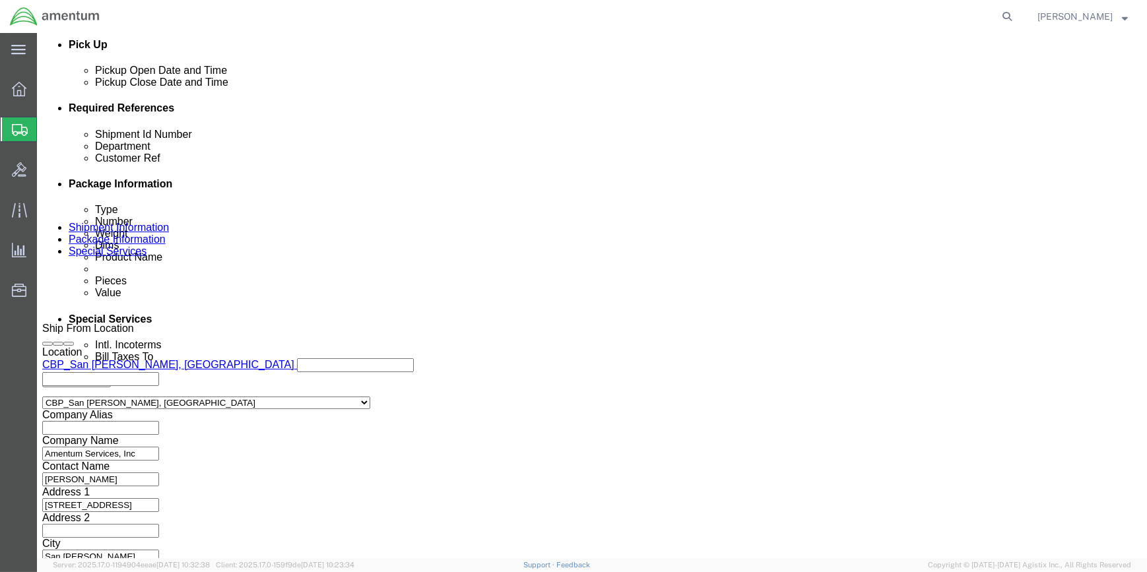
paste input "56554249"
type input "56554249"
click input "95044"
type input "9"
type input "ALSE EQUIP"
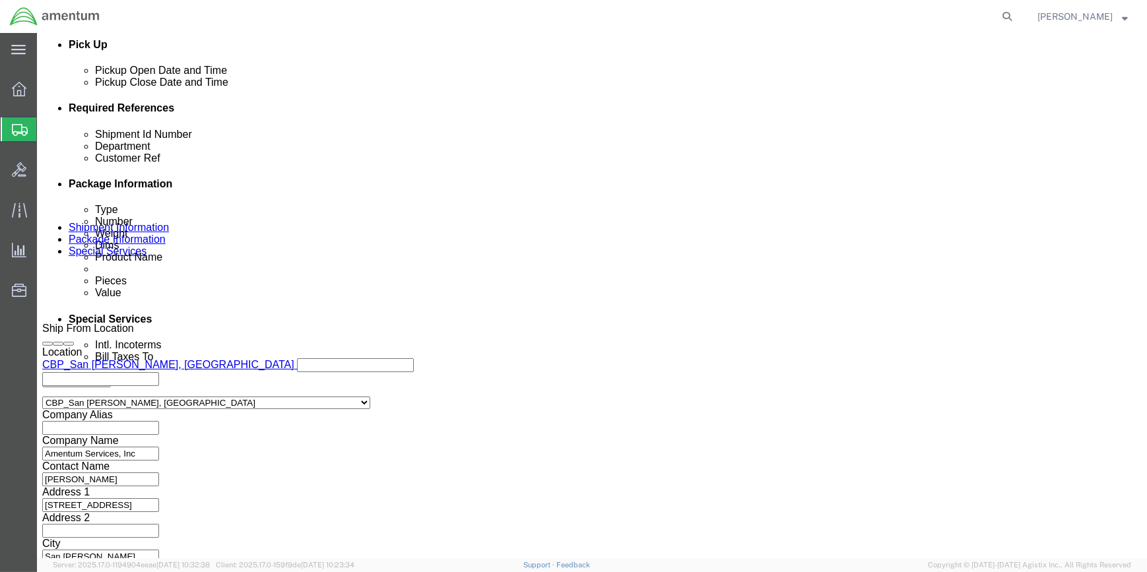
drag, startPoint x: 632, startPoint y: 18, endPoint x: 545, endPoint y: 18, distance: 87.1
click at [632, 18] on agx-global-search at bounding box center [807, 16] width 422 height 33
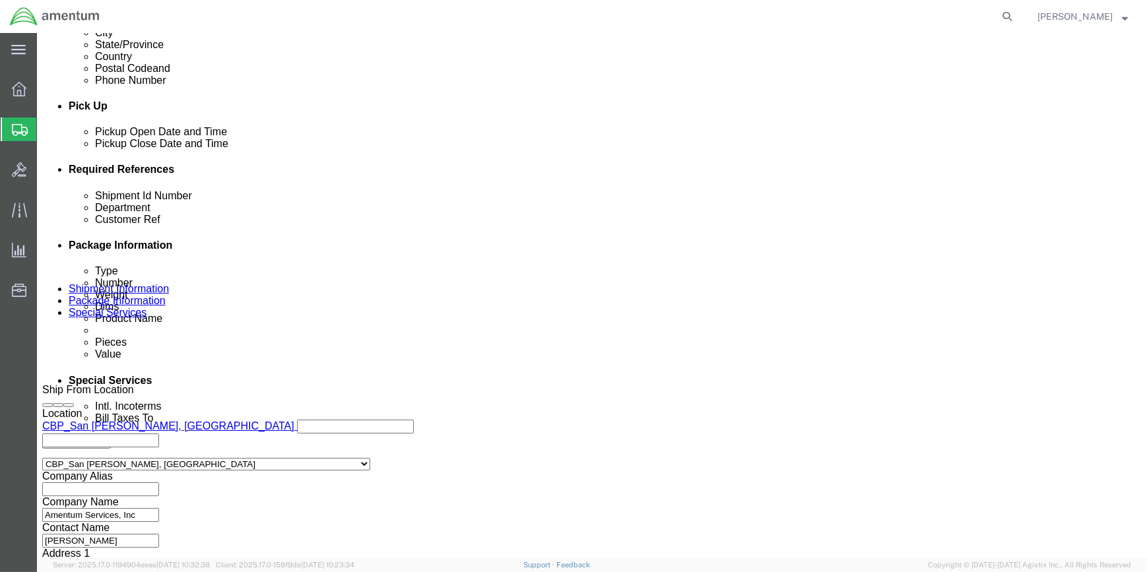
scroll to position [632, 0]
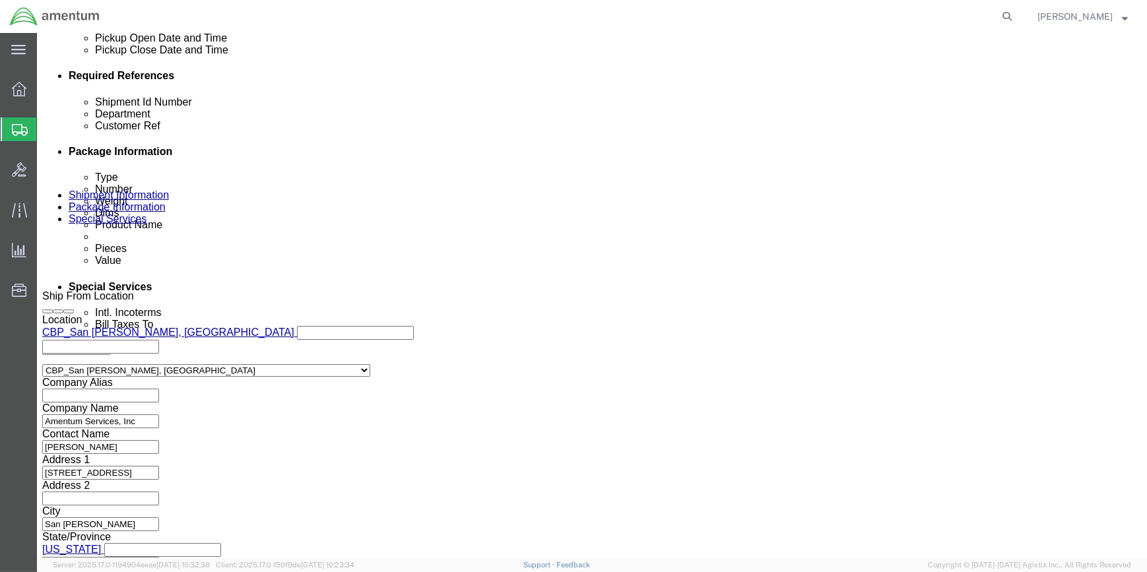
drag, startPoint x: 803, startPoint y: 475, endPoint x: 334, endPoint y: 321, distance: 493.9
click button "Continue"
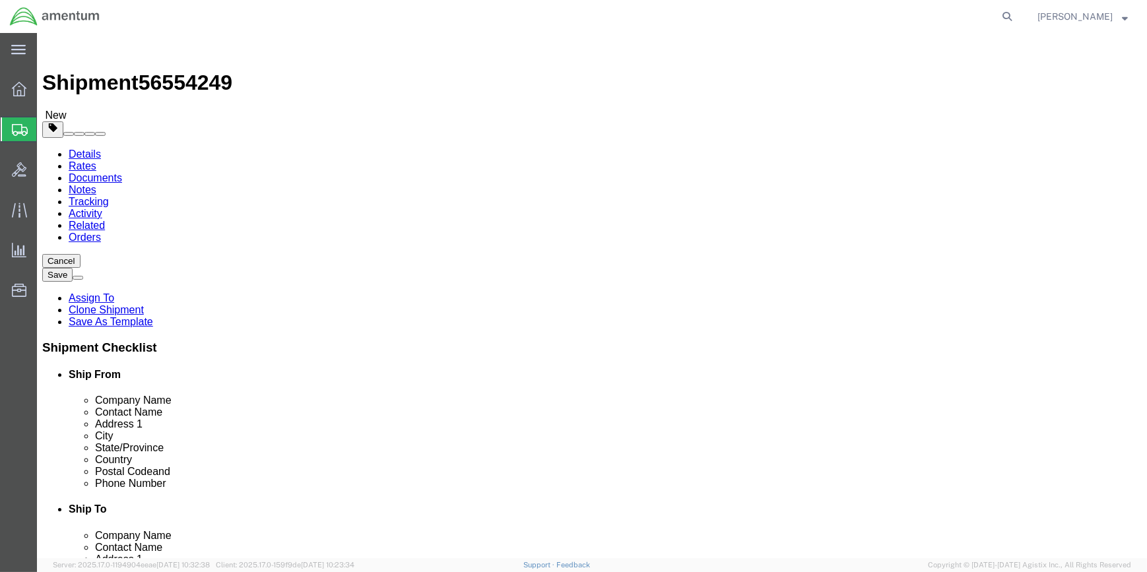
click input "20.00"
type input "2"
type input "18"
type input "28"
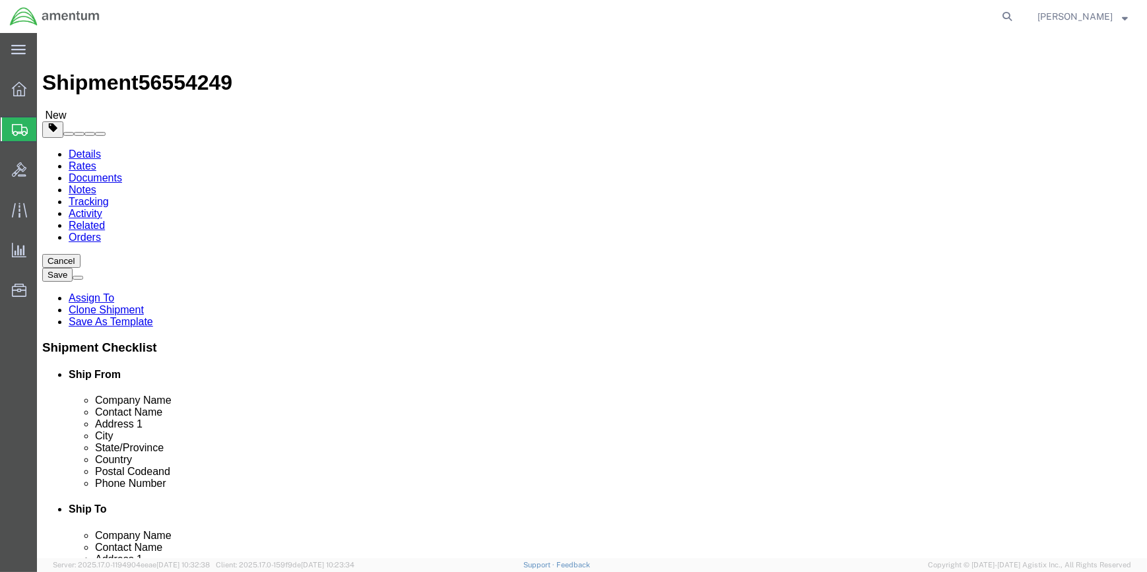
click input "42.50"
type input "4"
type input "97"
click dd "1.00 Each"
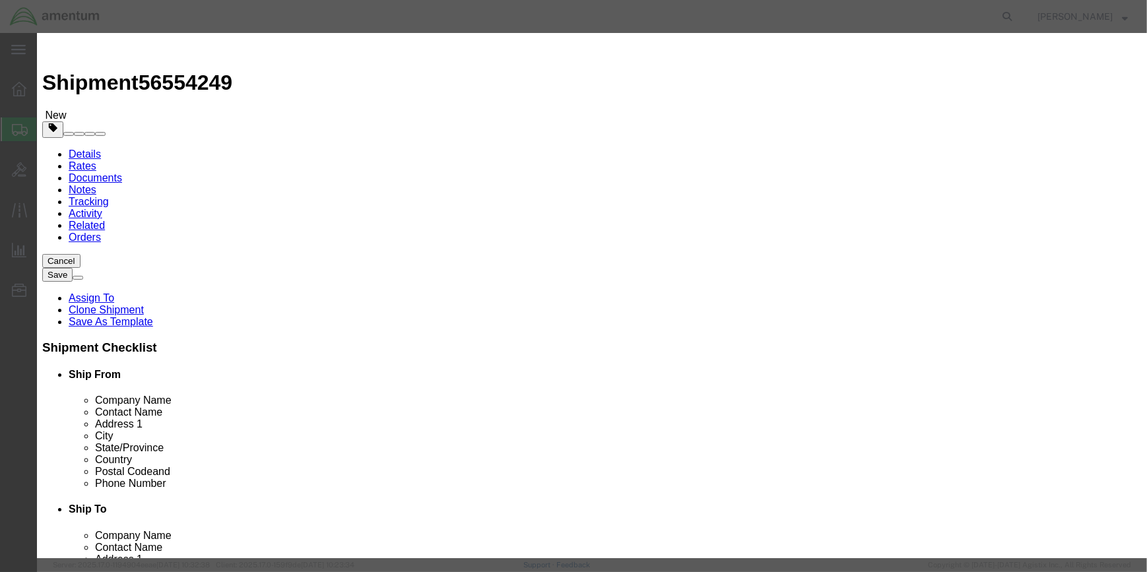
click input "LIFE RAFT"
type input "L"
type input "CREW VEST"
click h3 "Edit content"
click input "1.00"
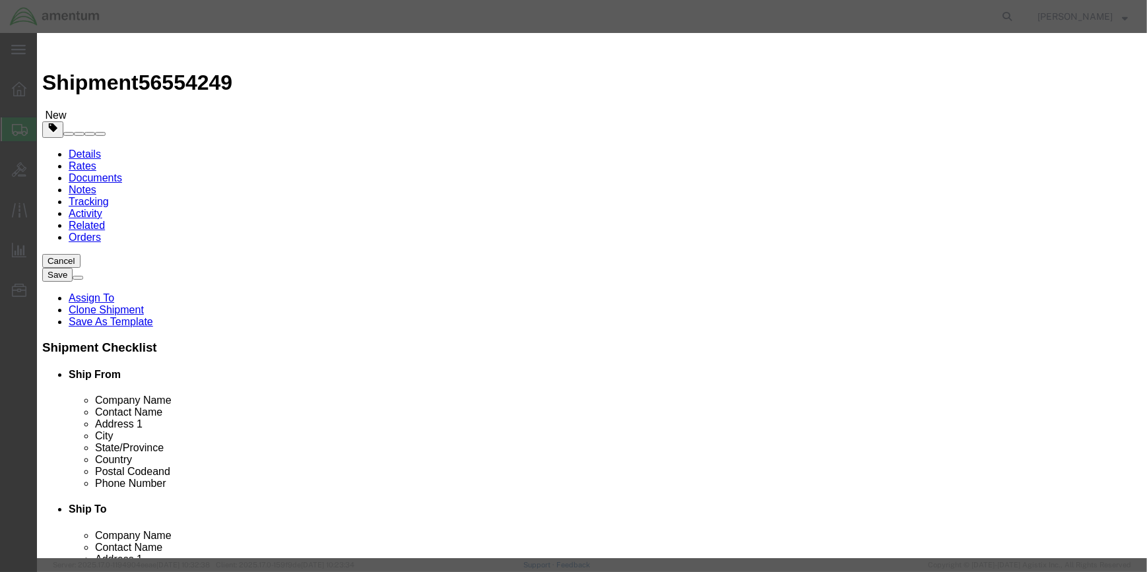
type input "1"
type input "6"
click input "150"
type input "1"
type input ".01"
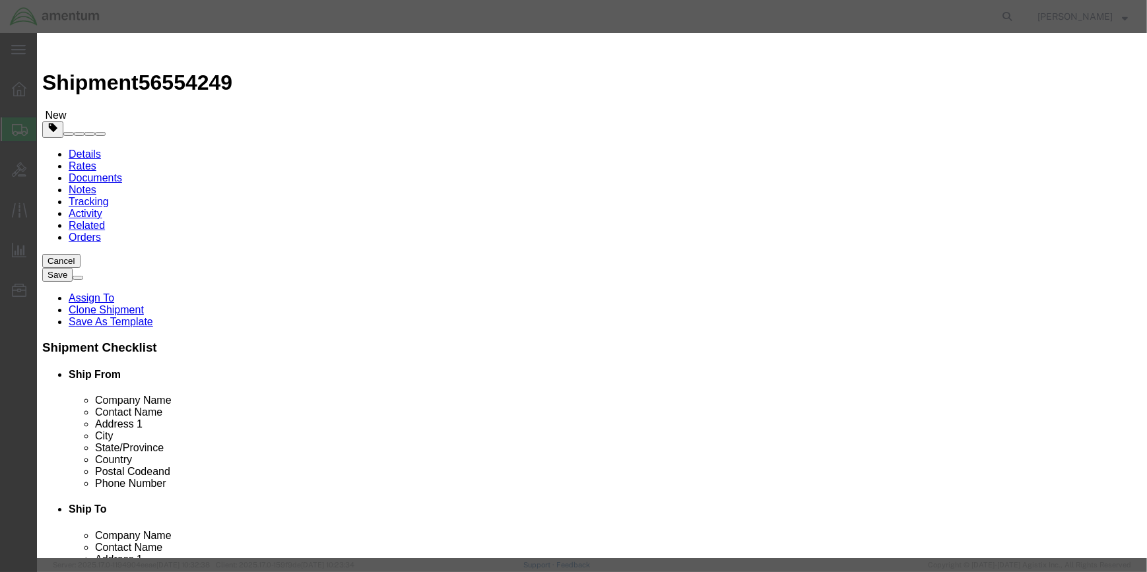
click input "TAN04001"
type input "T"
click input "15.9"
type input "1"
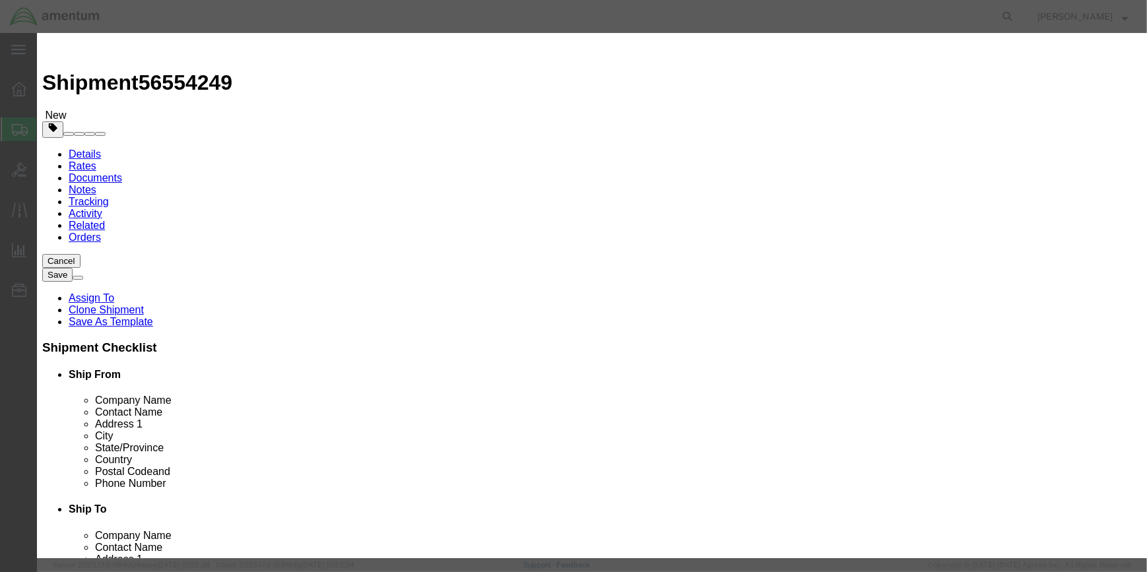
type input "36.8"
drag, startPoint x: 840, startPoint y: 456, endPoint x: 817, endPoint y: 449, distance: 23.6
click button "Save & Close"
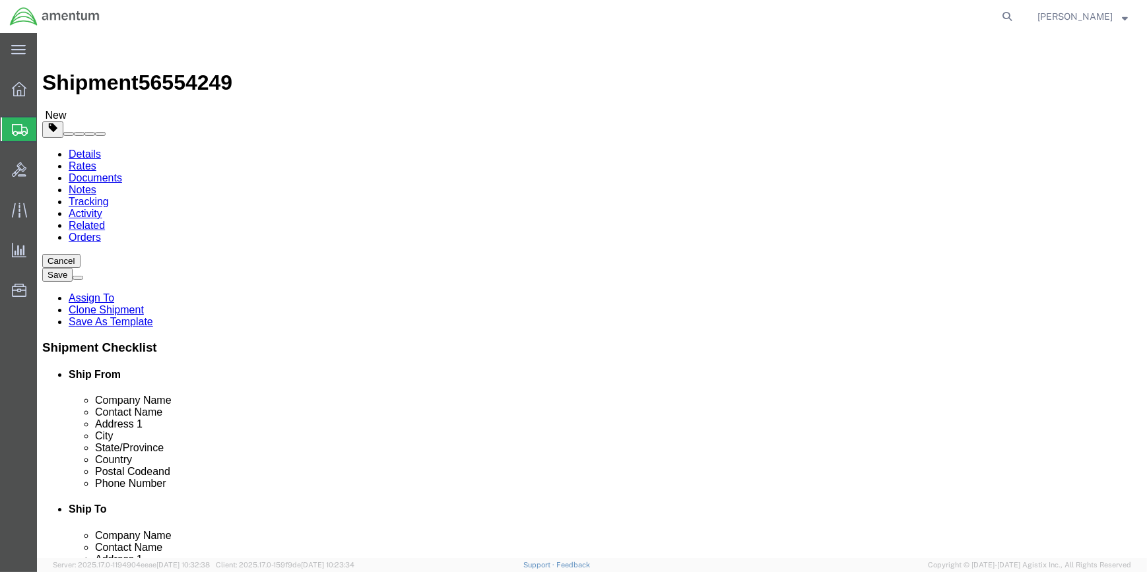
click link "Add Content"
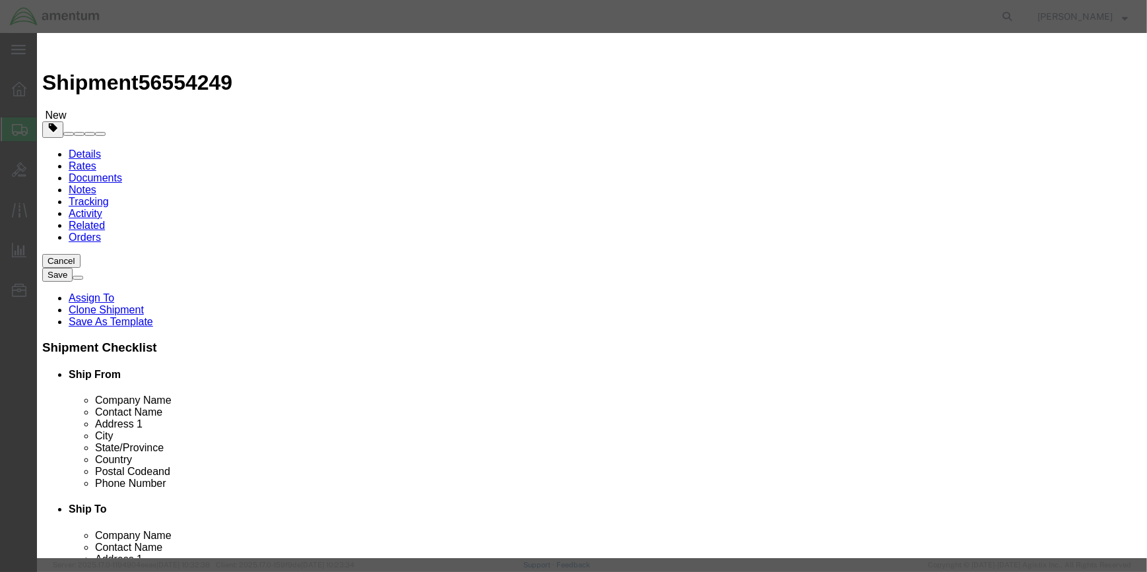
click input "text"
type input "SEA BOTTLE"
click input "0"
type input "0"
type input "6"
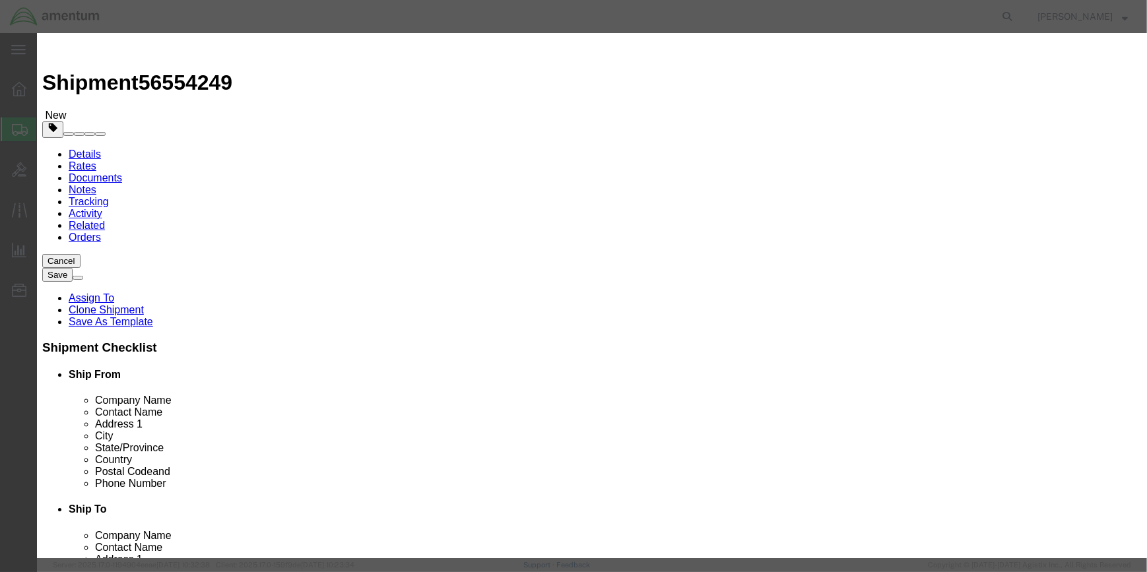
click input "text"
type input ".24"
click input "checkbox"
checkbox input "true"
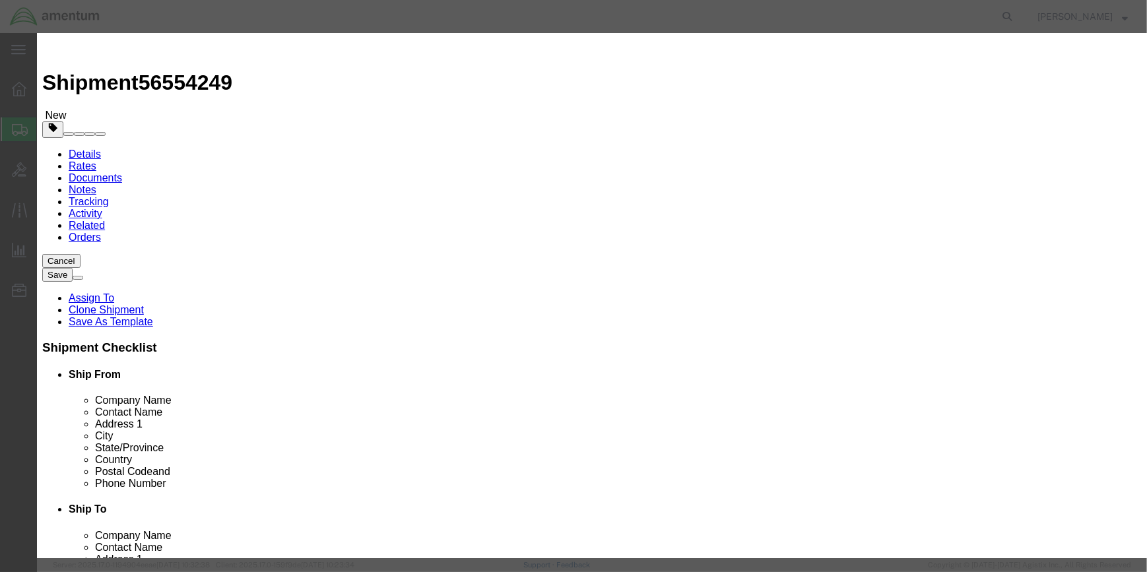
click input "text"
type input "AIR,COMPRESSED"
click input "text"
type input "1002"
click select "Select 1 Explosive 1.1 Explosive 1.2 Explosive 1.3 Explosive 1.4 Explosive 1.5 …"
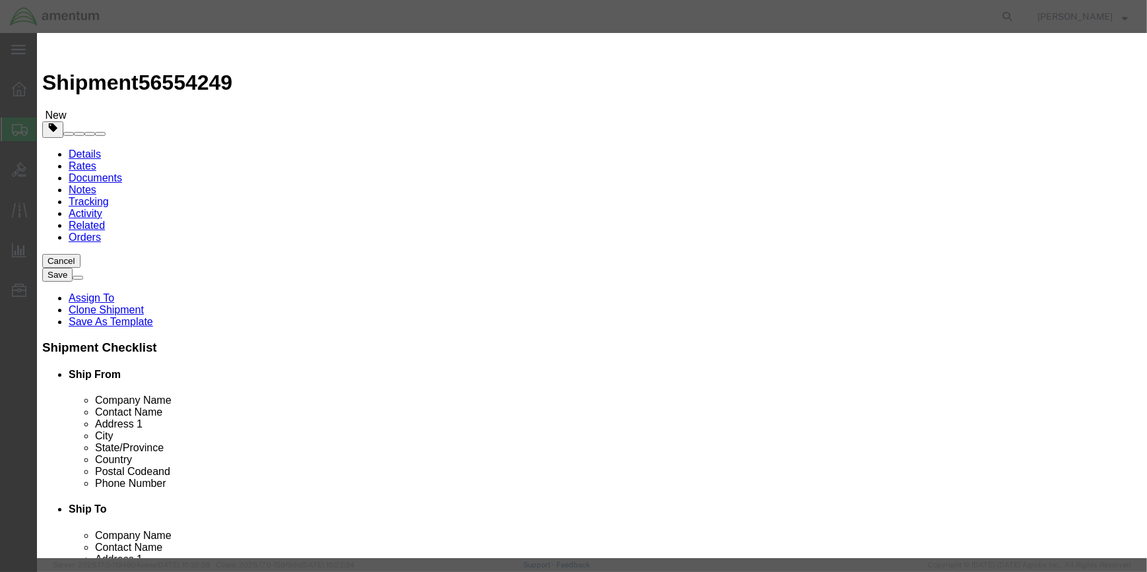
select select "2.2 Non-Flammable Gas"
click select "Select 1 Explosive 1.1 Explosive 1.2 Explosive 1.3 Explosive 1.4 Explosive 1.5 …"
drag, startPoint x: 416, startPoint y: 319, endPoint x: 415, endPoint y: 333, distance: 13.3
click select "Select 1 - Drums 2 - Reserved 3 - Jerricans 4 - Boxes 5 - Bags 6 - Composite Pa…"
select select "BOXES"
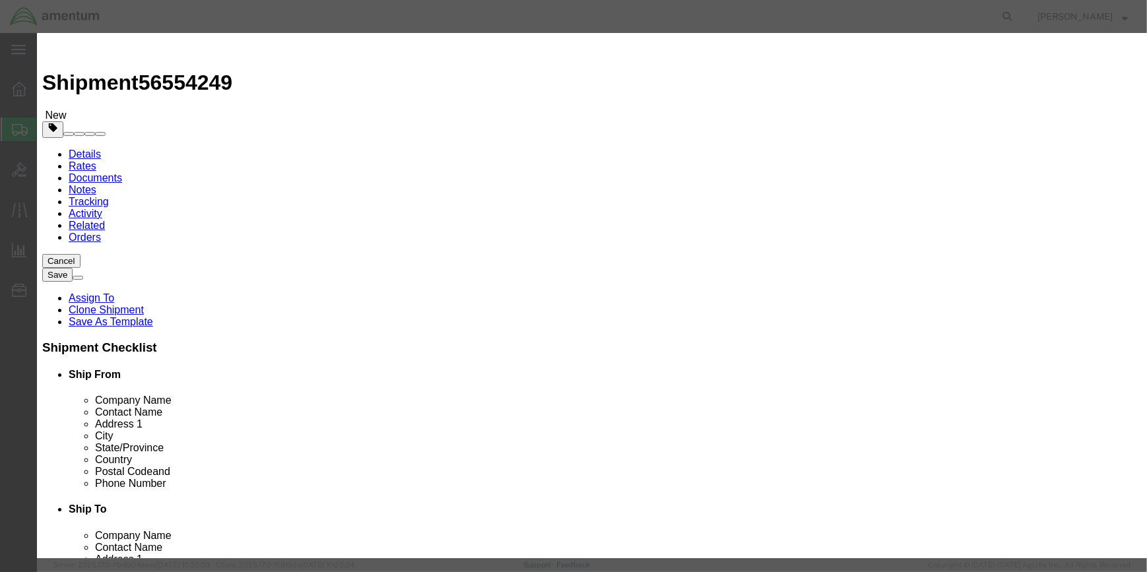
click select "Select 1 - Drums 2 - Reserved 3 - Jerricans 4 - Boxes 5 - Bags 6 - Composite Pa…"
drag, startPoint x: 531, startPoint y: 321, endPoint x: 517, endPoint y: 329, distance: 15.1
click select "Container Material A - Steel (all types and surface treatments) B - Aluminum C …"
select select "FIBERBOARD"
click select "Container Material A - Steel (all types and surface treatments) B - Aluminum C …"
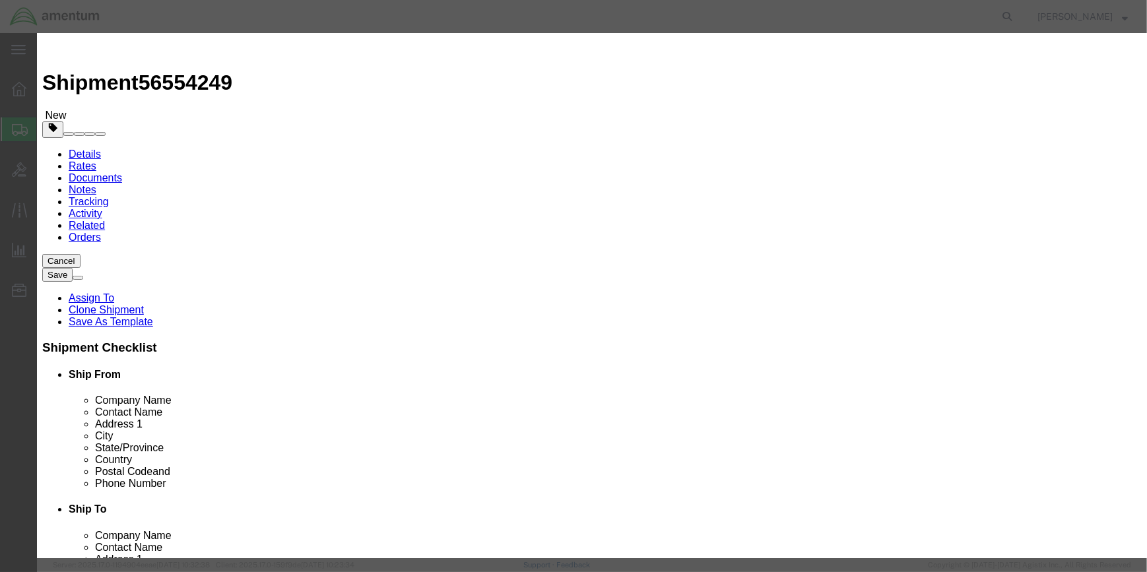
click input "text"
type input "200"
click input "text"
type input "4.8"
click select "Select curies gallons kgs lbs liters milliliters"
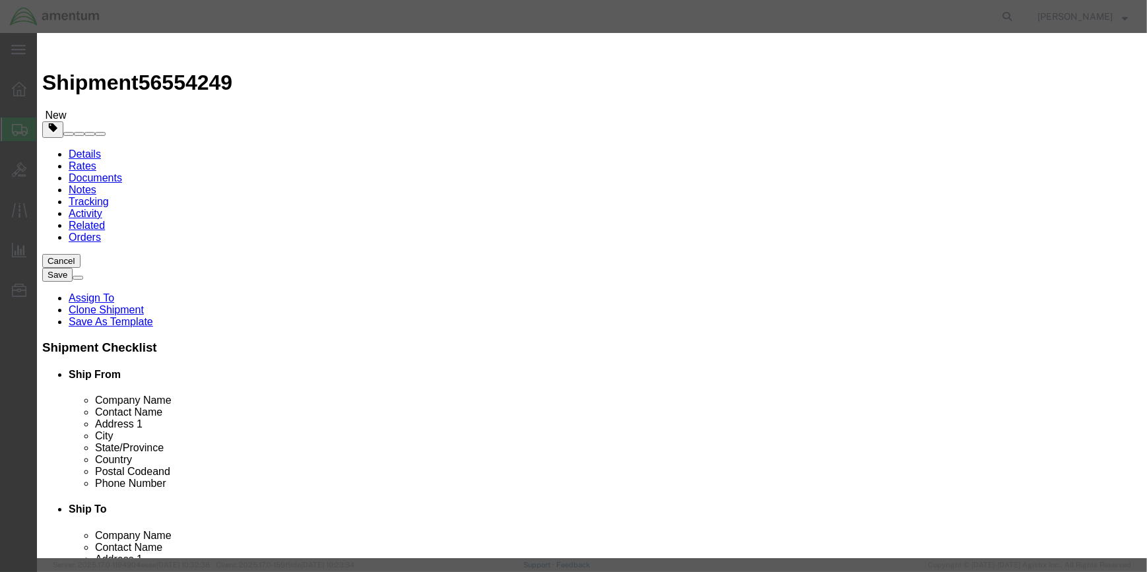
select select "KGS"
click select "Select curies gallons kgs lbs liters milliliters"
drag, startPoint x: 738, startPoint y: 260, endPoint x: 738, endPoint y: 251, distance: 8.6
click input "text"
type input "CHEMTREC"
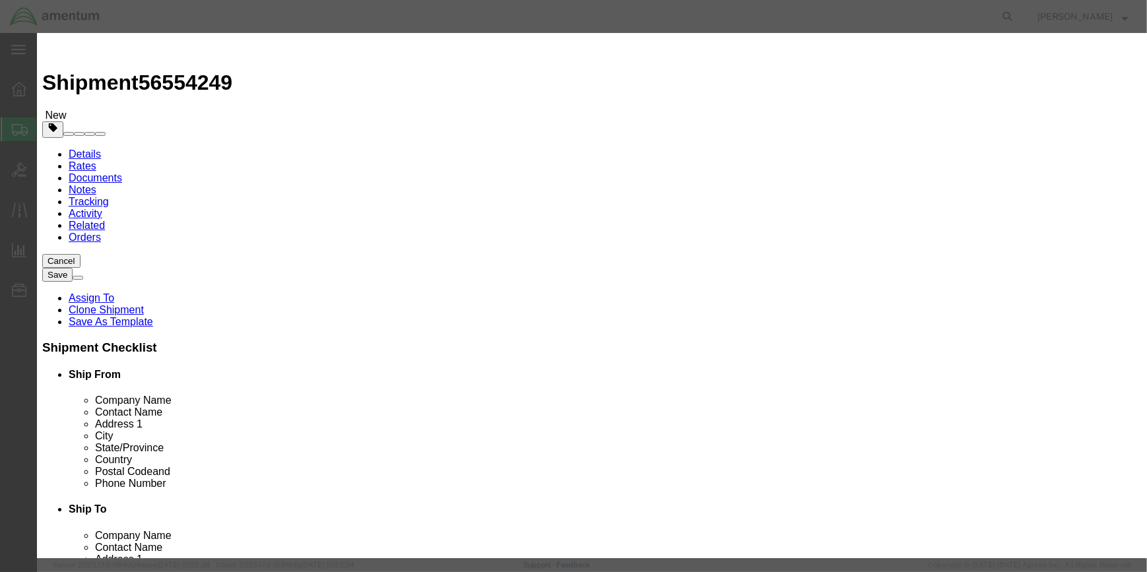
type input "CCN 216832"
type input "[PHONE_NUMBER]"
click button "Save & Close"
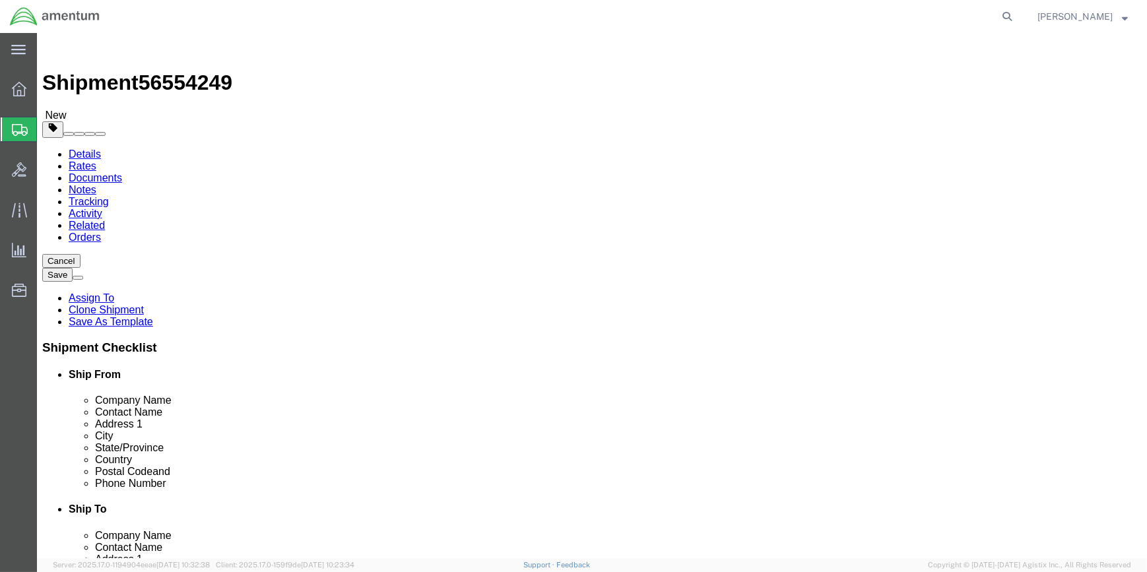
click button "Rate Shipment"
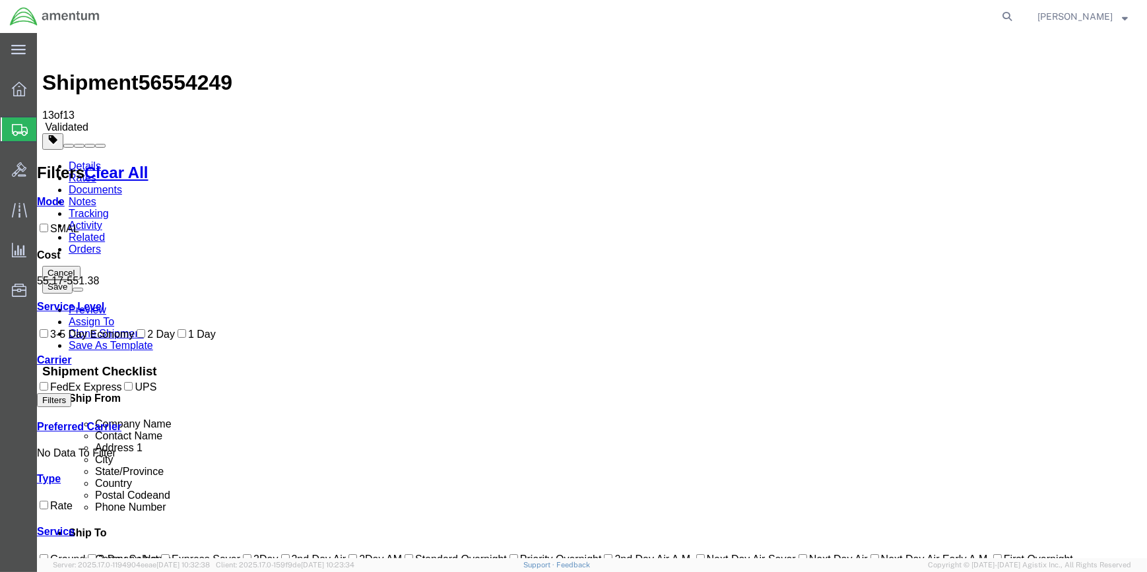
click at [78, 160] on link "Details" at bounding box center [85, 165] width 32 height 11
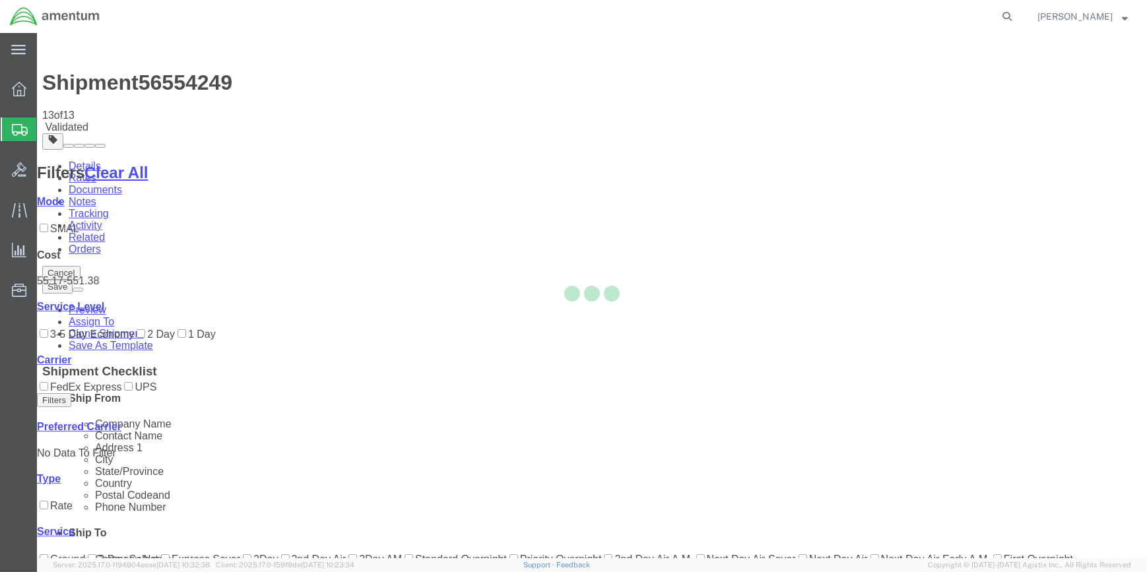
select select "49914"
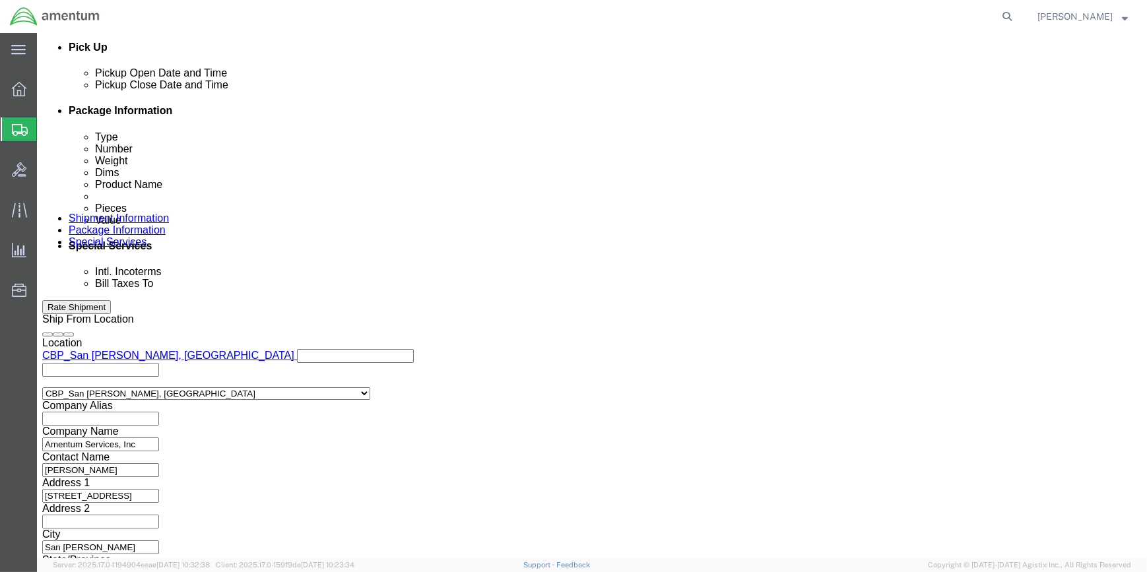
scroll to position [632, 0]
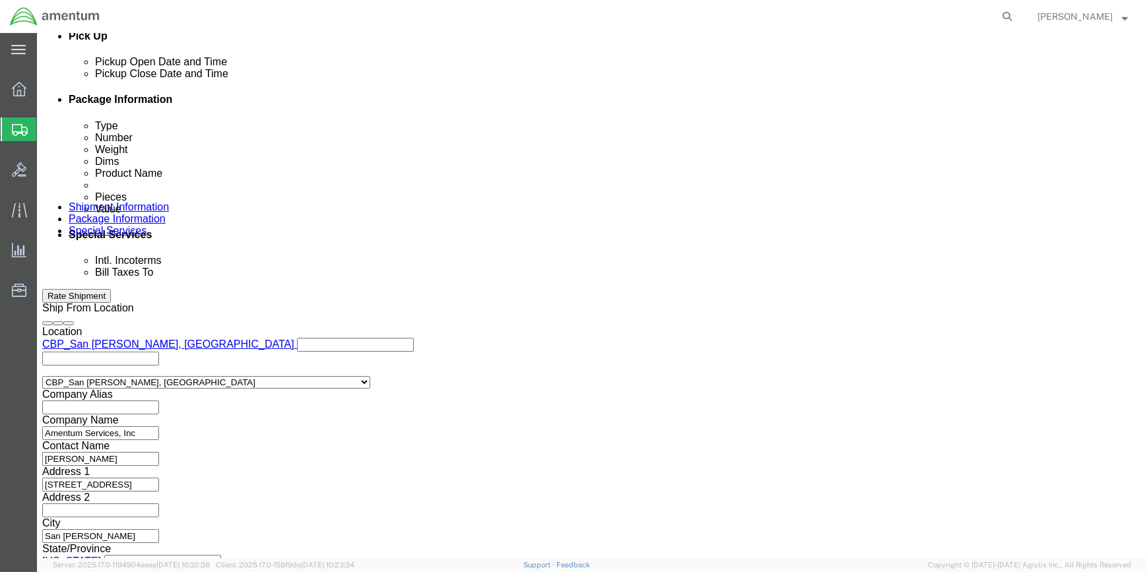
click icon
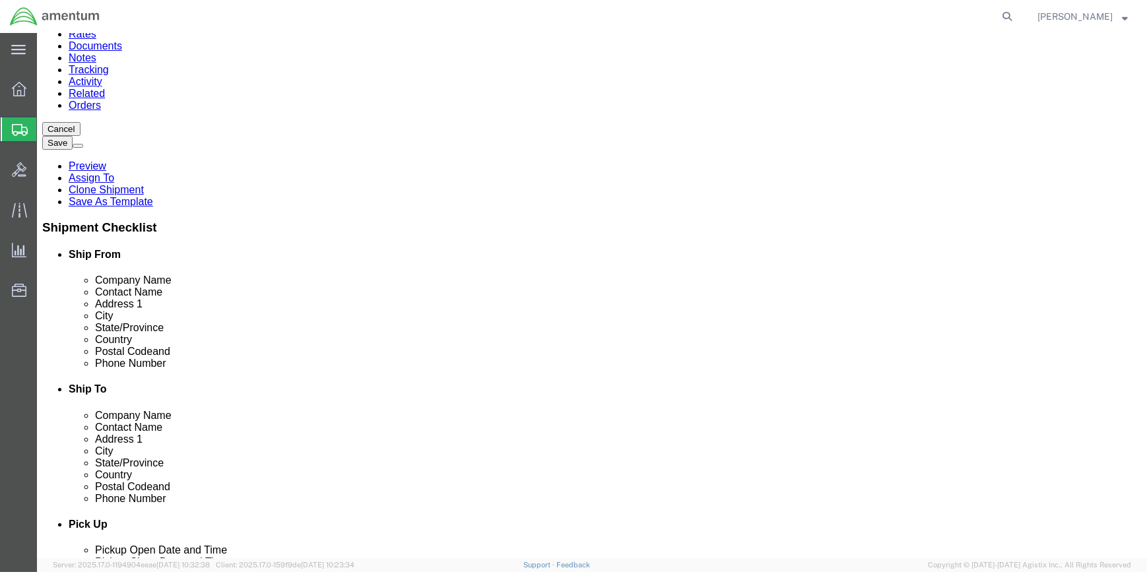
scroll to position [145, 0]
click icon
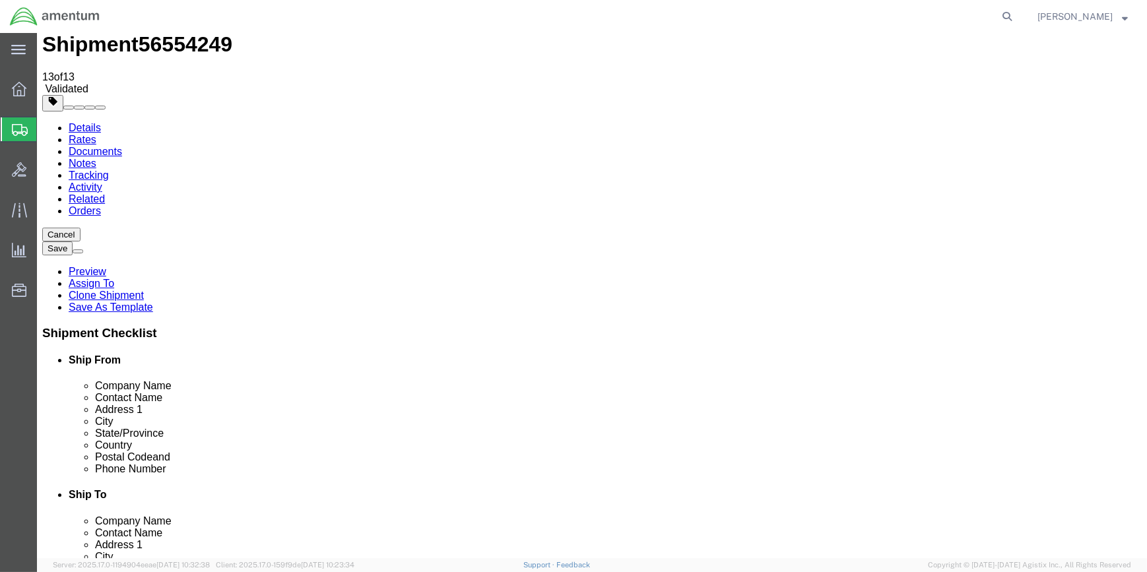
drag, startPoint x: 405, startPoint y: 403, endPoint x: 374, endPoint y: 409, distance: 32.4
click select "Select Recipient Account Sender/Shipper Third Party Account"
select select "THRD"
click select "Select Recipient Account Sender/Shipper Third Party Account"
select select
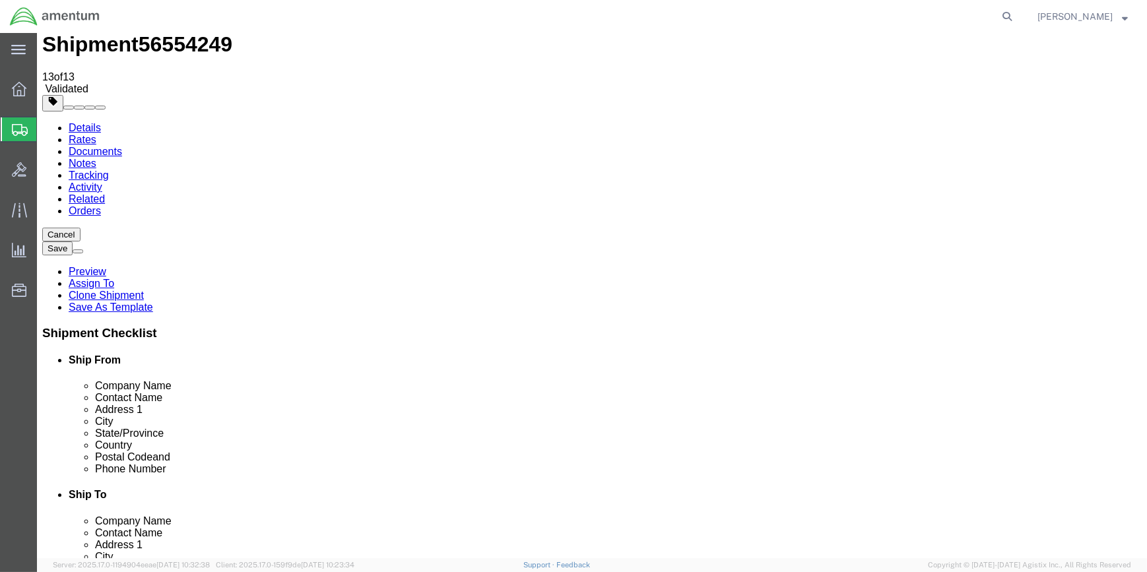
drag, startPoint x: 407, startPoint y: 428, endPoint x: 395, endPoint y: 428, distance: 11.9
click select "Select DHL FedEx Express UPS"
select select "FedEx Express"
click select "Select DHL FedEx Express UPS"
drag, startPoint x: 273, startPoint y: 456, endPoint x: 405, endPoint y: 453, distance: 132.0
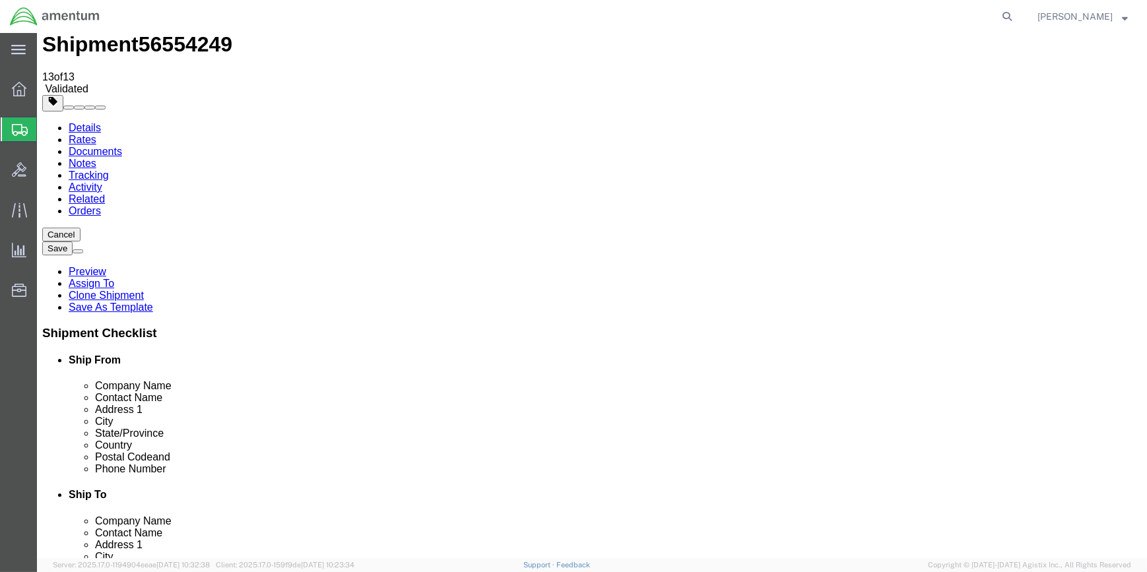
click input "text"
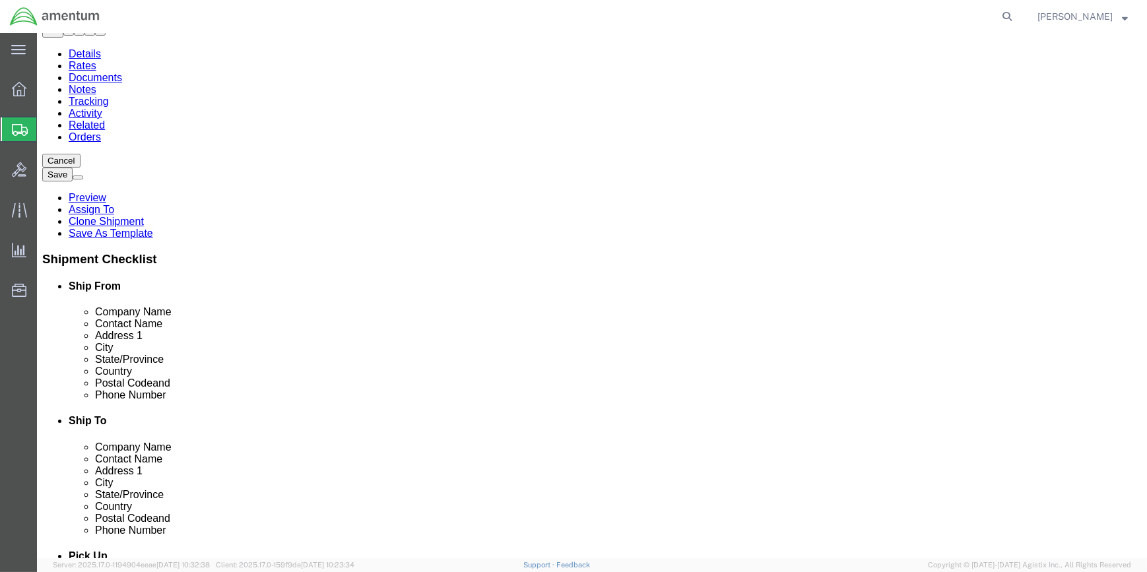
scroll to position [0, 0]
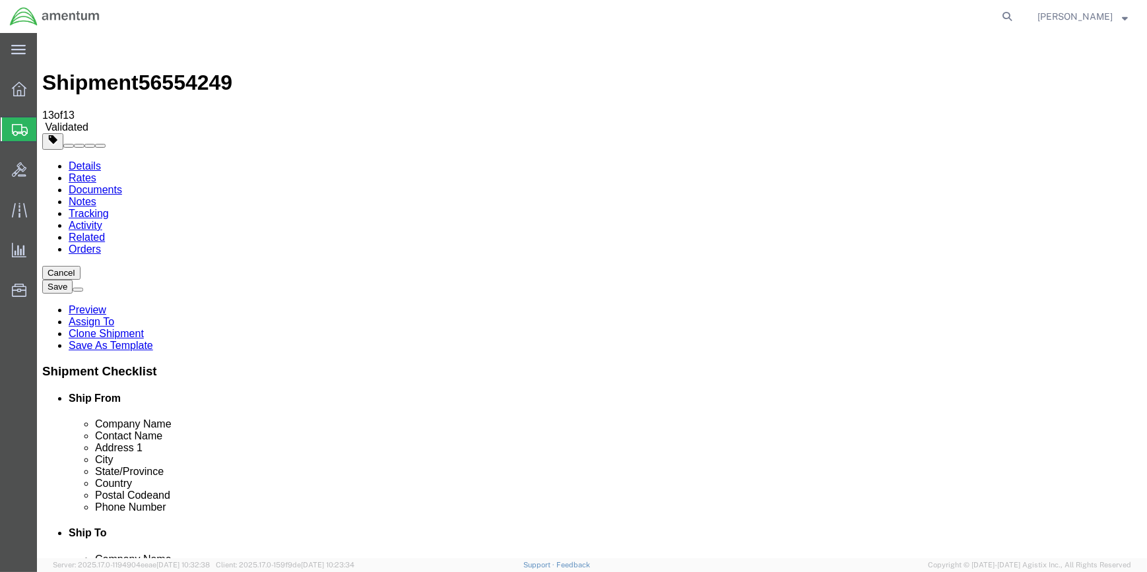
type input "279275411"
click button "Rate Shipment"
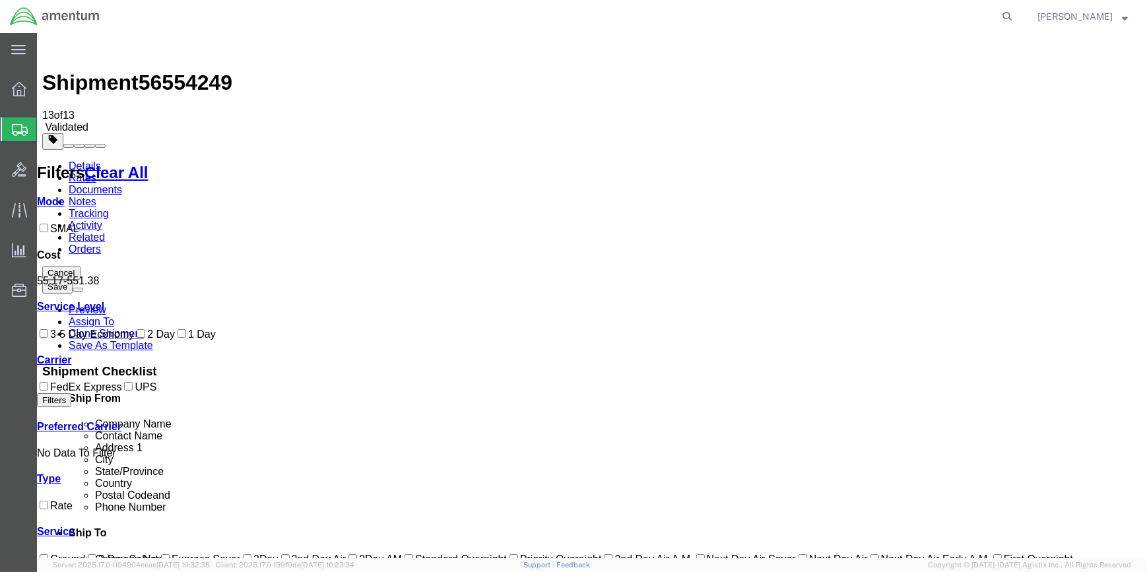
drag, startPoint x: 716, startPoint y: 369, endPoint x: 706, endPoint y: 367, distance: 10.1
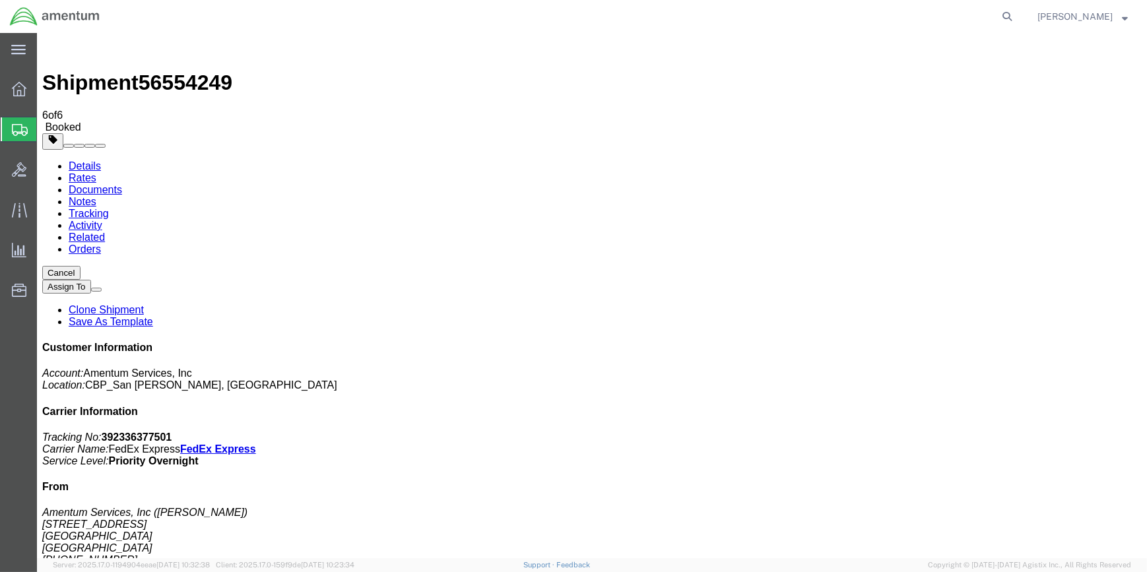
drag, startPoint x: 485, startPoint y: 306, endPoint x: 88, endPoint y: 215, distance: 407.2
